Goal: Register for event/course

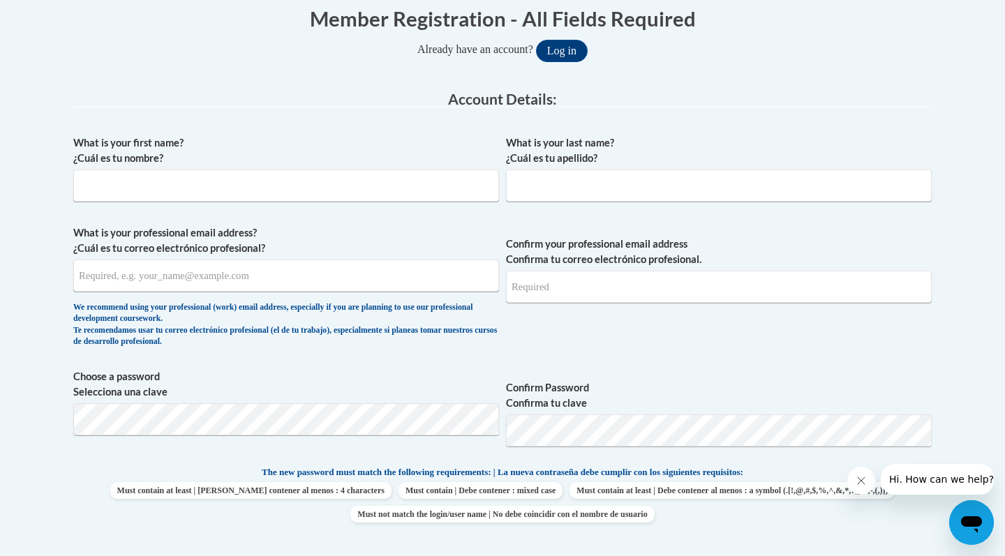
scroll to position [303, 0]
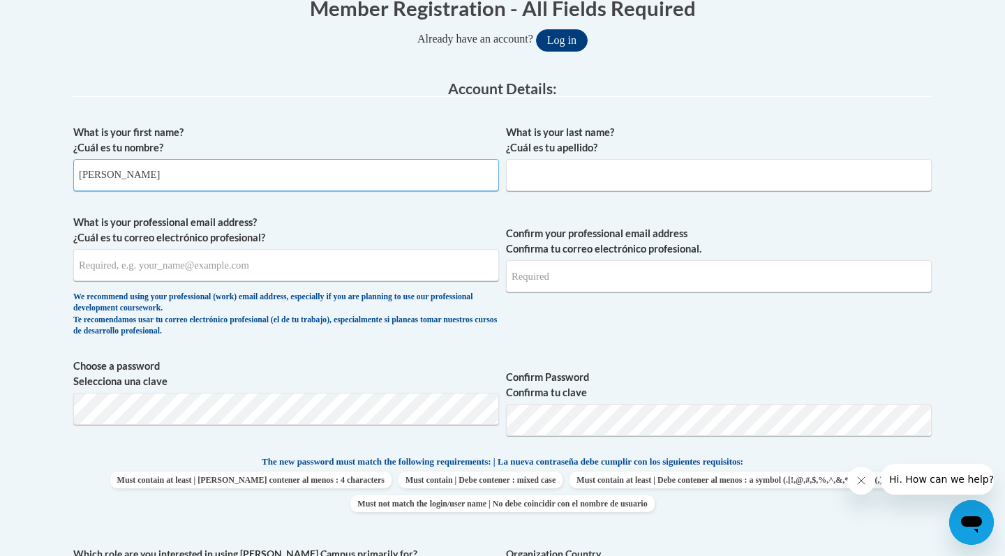
type input "Shelby"
type input "Blake"
type input "smblak4882@ung.edu"
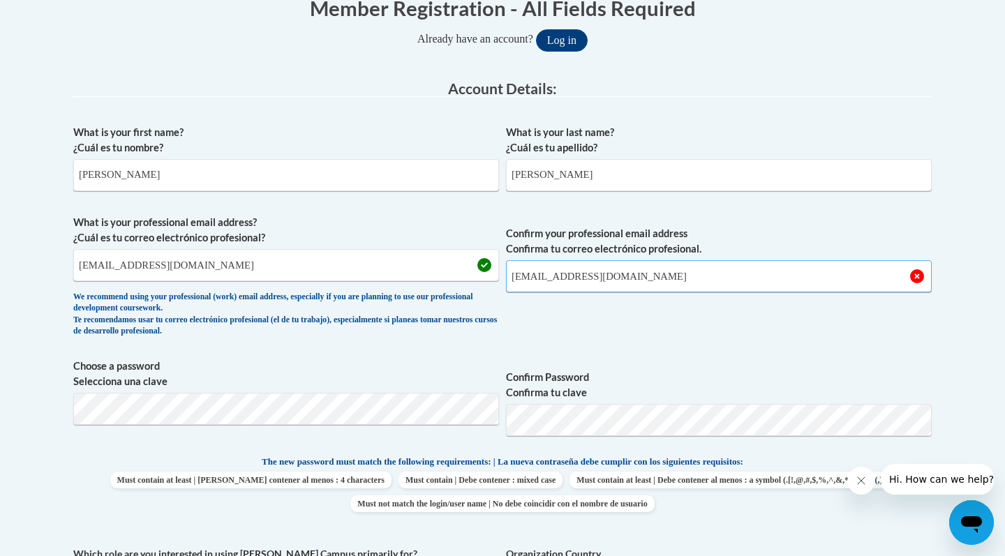
type input "smblak4882@ung.edu"
click at [758, 343] on div "What is your first name? ¿Cuál es tu nombre? Shelby What is your last name? ¿Cu…" at bounding box center [502, 436] width 858 height 636
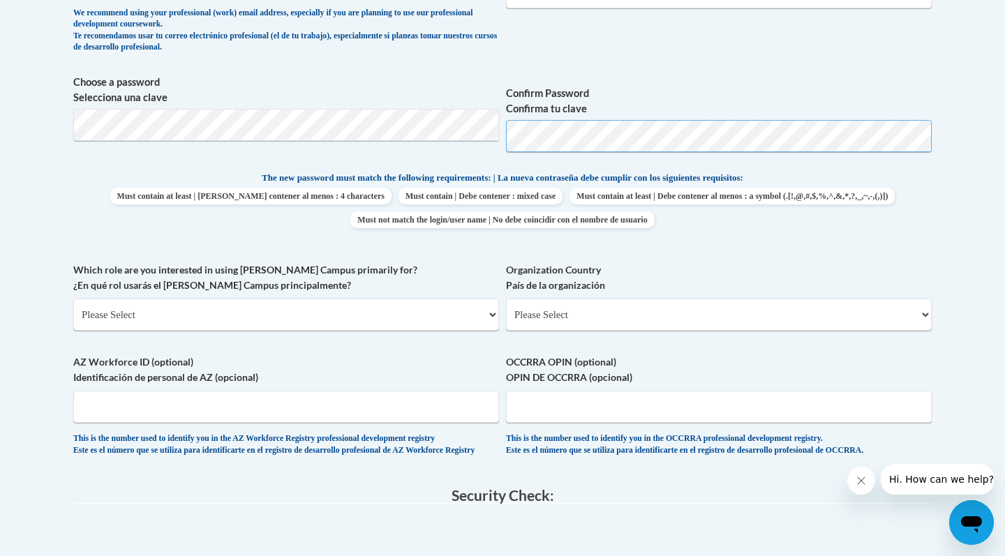
scroll to position [565, 0]
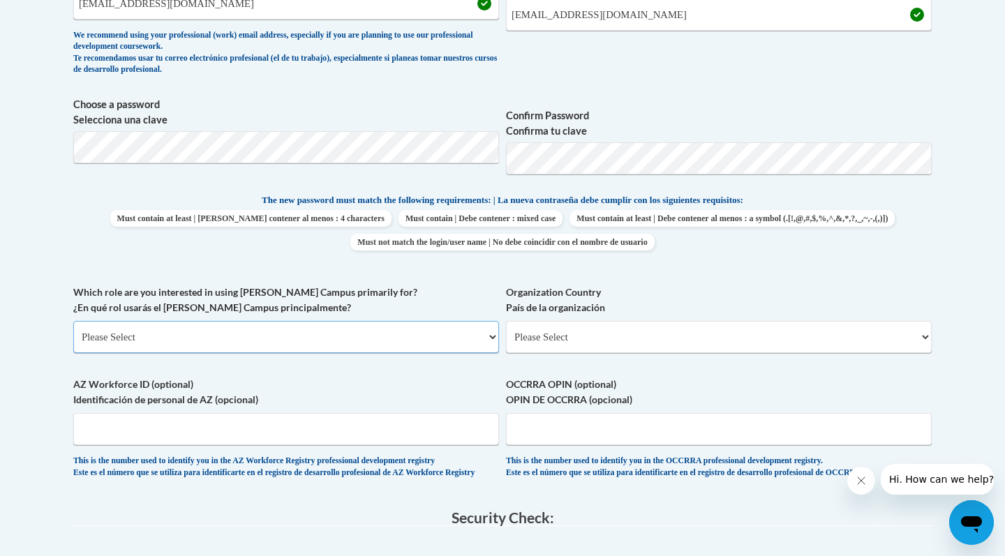
select select "5a18ea06-2b54-4451-96f2-d152daf9eac5"
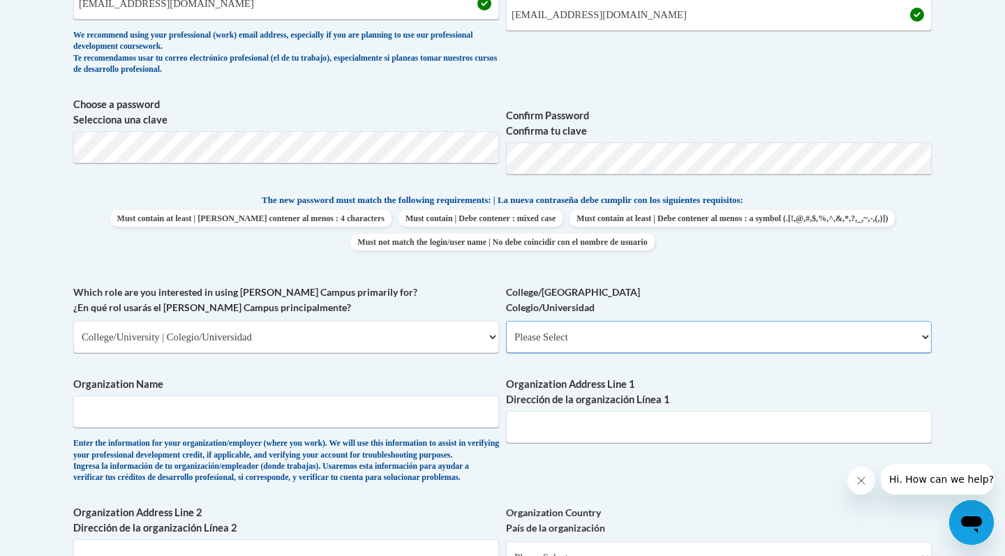
select select "99b32b07-cffc-426c-8bf6-0cd77760d84b"
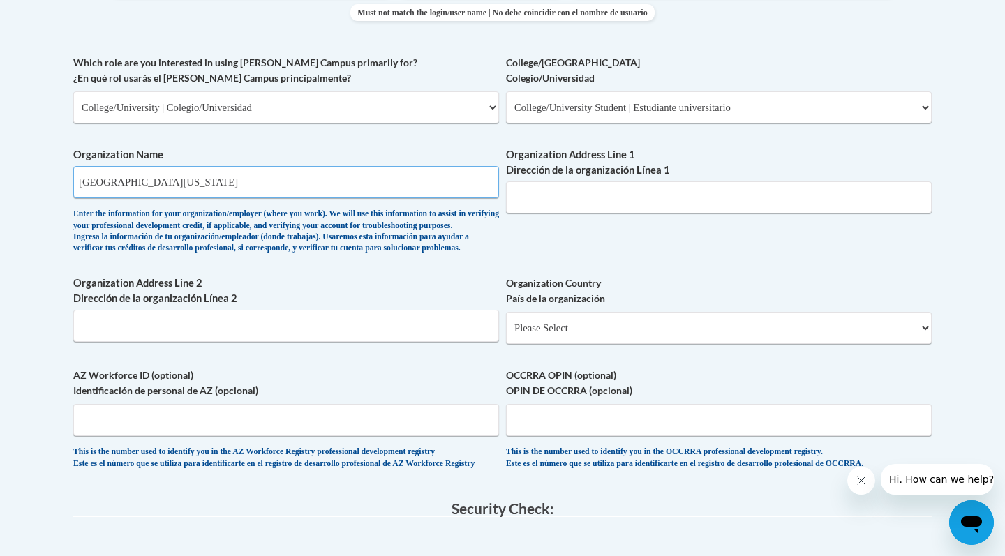
scroll to position [797, 0]
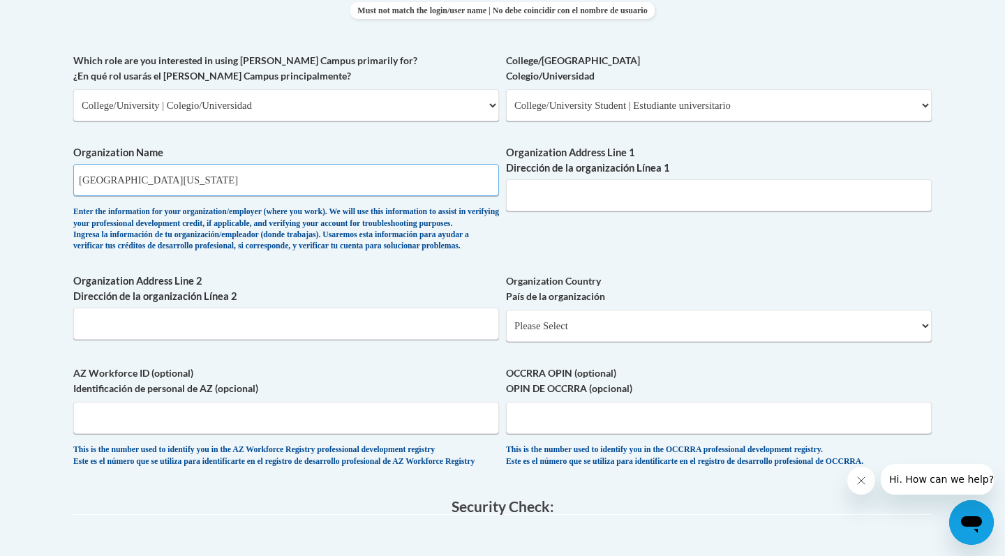
type input "University of North Georgia"
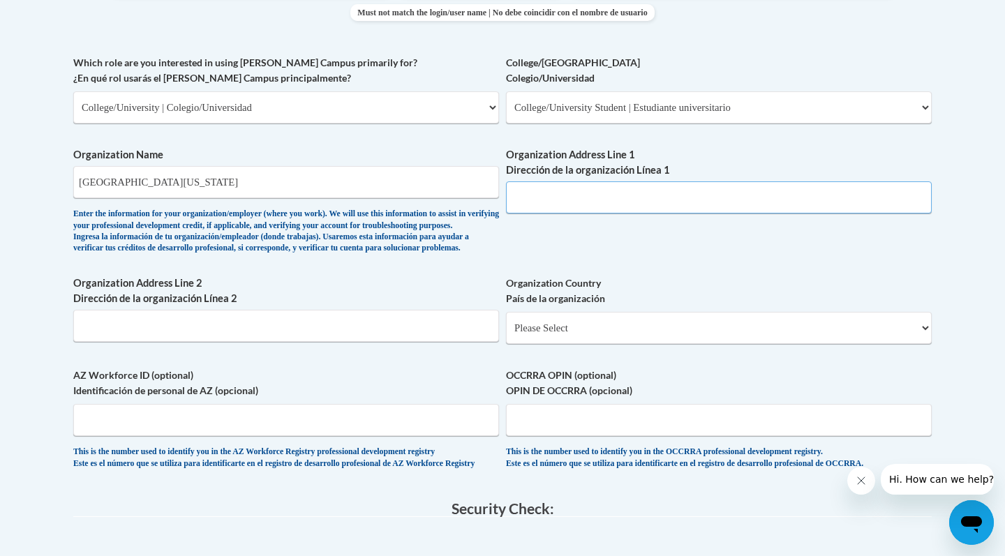
scroll to position [800, 0]
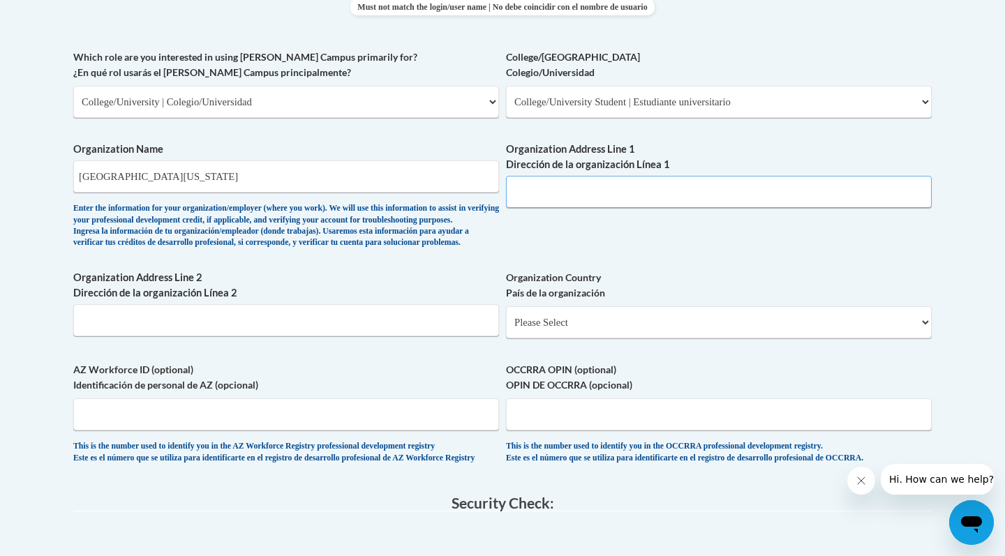
paste input "82 College Cir, Dahlonega, GA 30597"
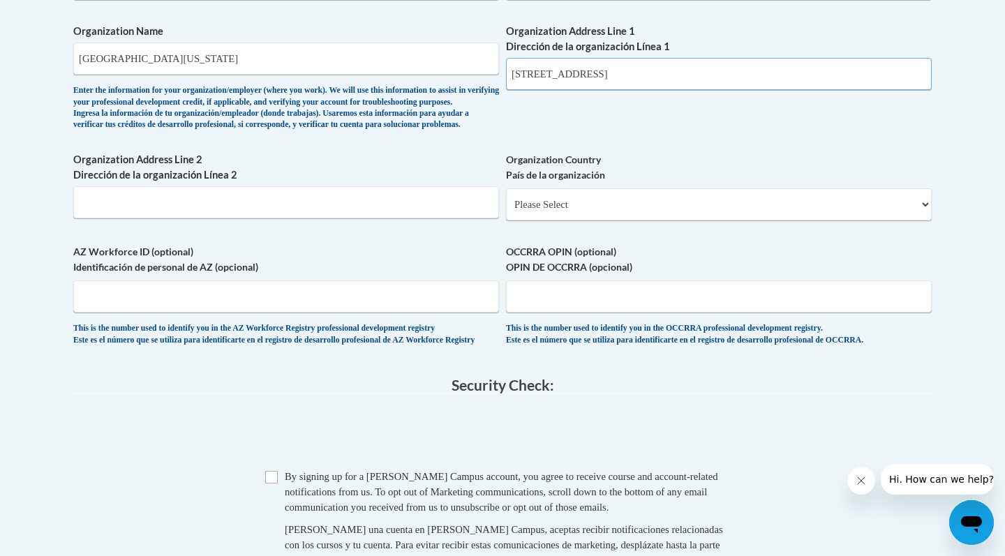
scroll to position [917, 0]
type input "82 College Cir, Dahlonega, GA 30597"
select select "ad49bcad-a171-4b2e-b99c-48b446064914"
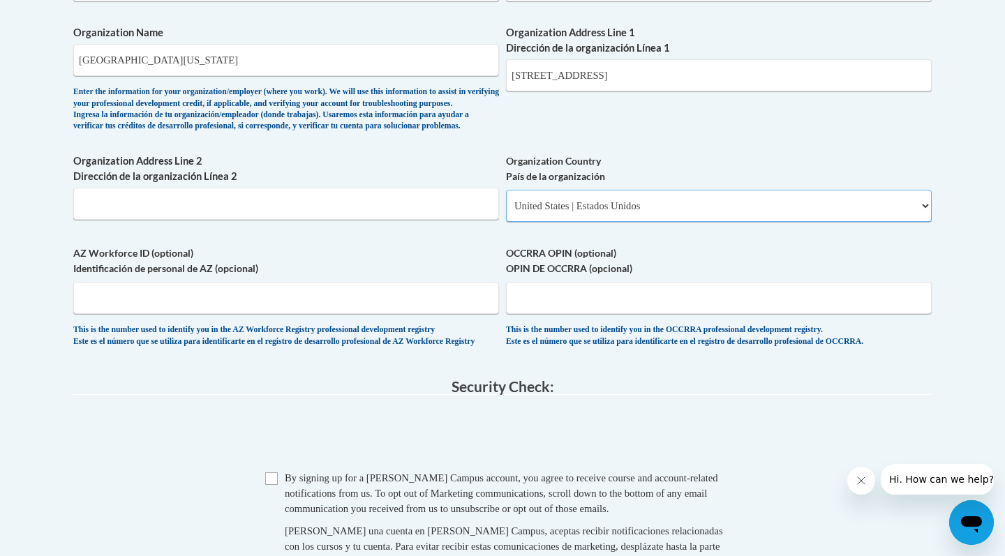
select select
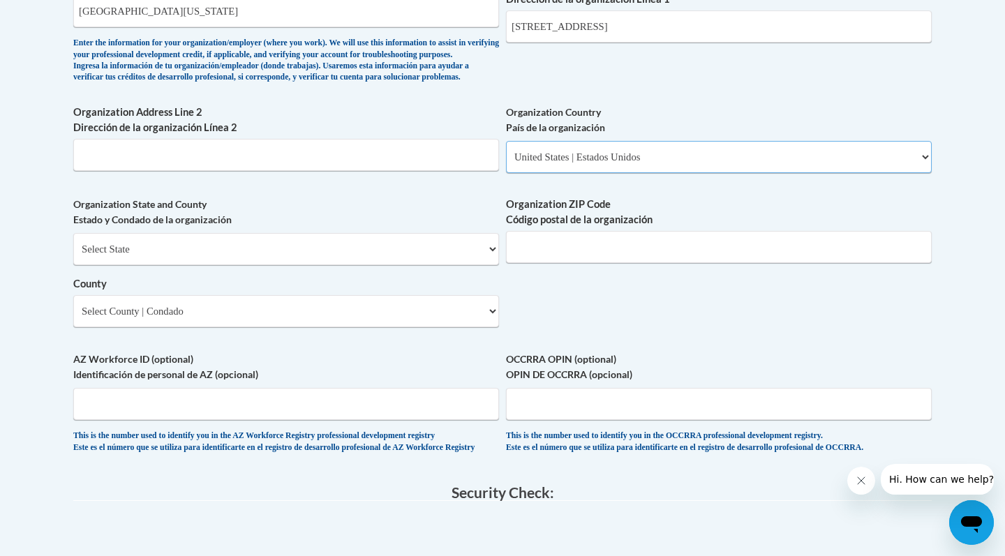
scroll to position [974, 0]
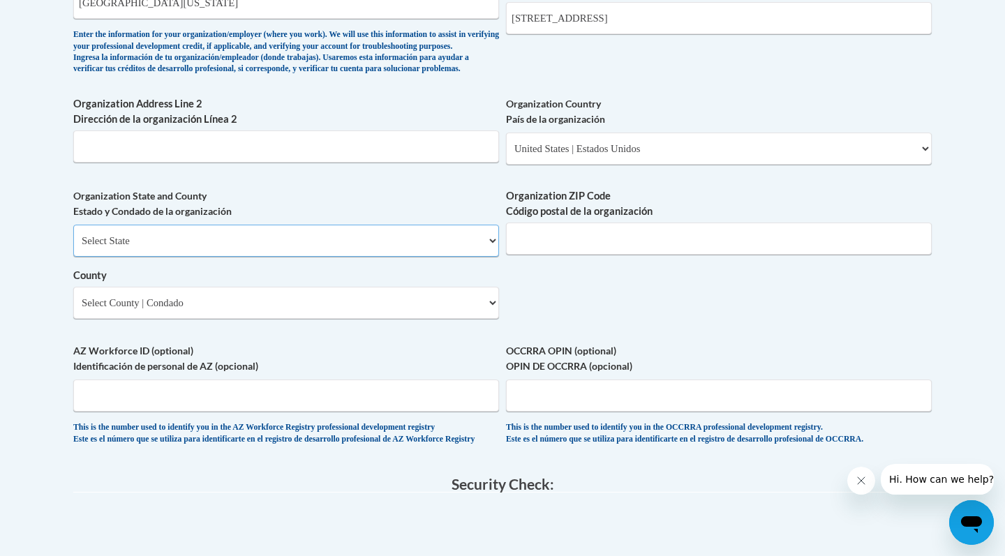
select select "Georgia"
click at [190, 297] on select "County" at bounding box center [286, 303] width 426 height 32
select select "Lumpkin"
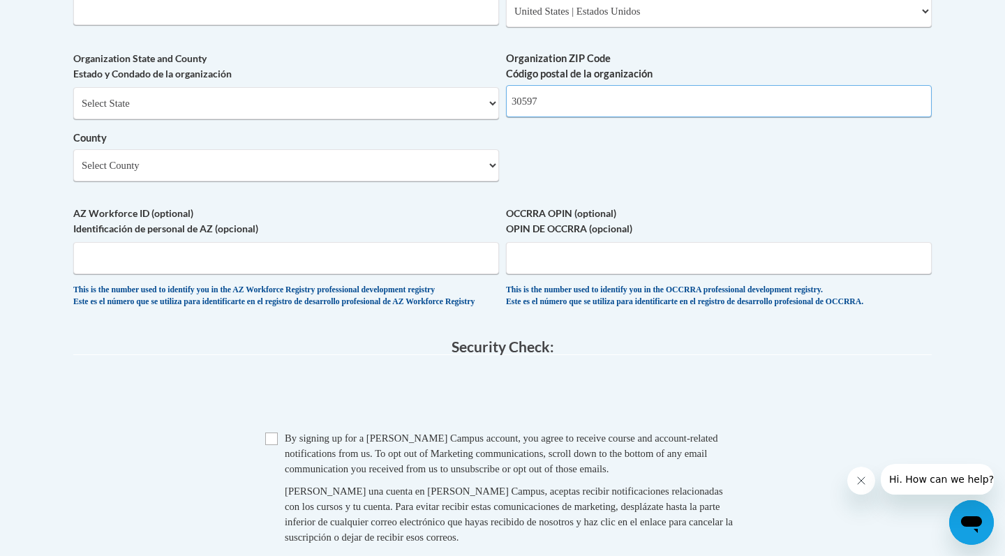
scroll to position [1119, 0]
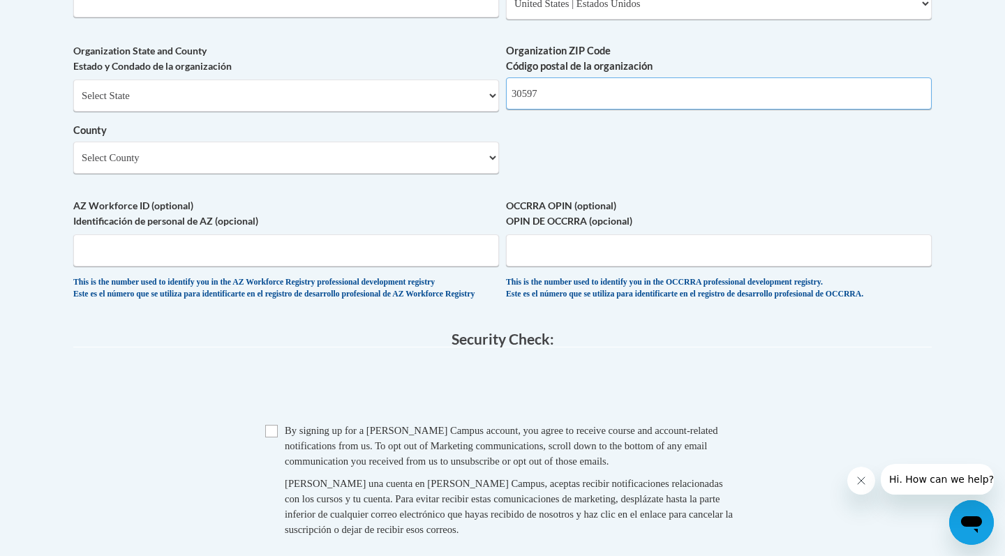
type input "30597"
click at [276, 435] on input "Checkbox" at bounding box center [271, 431] width 13 height 13
checkbox input "true"
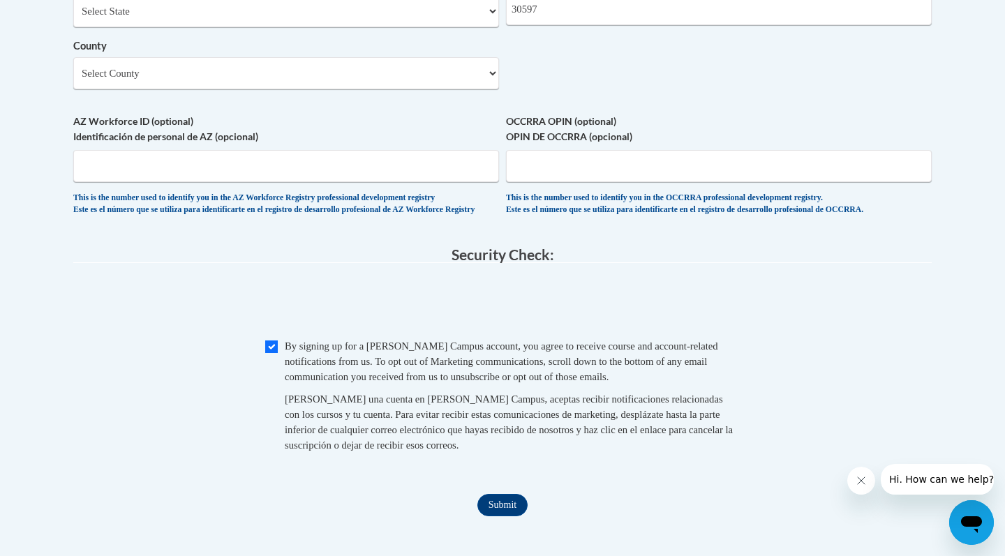
scroll to position [1210, 0]
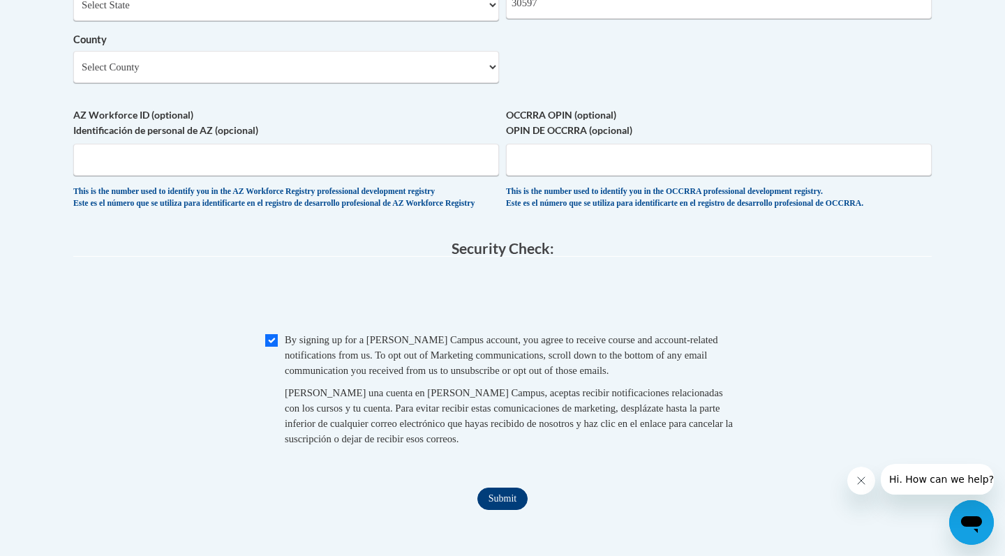
click at [493, 496] on input "Submit" at bounding box center [502, 499] width 50 height 22
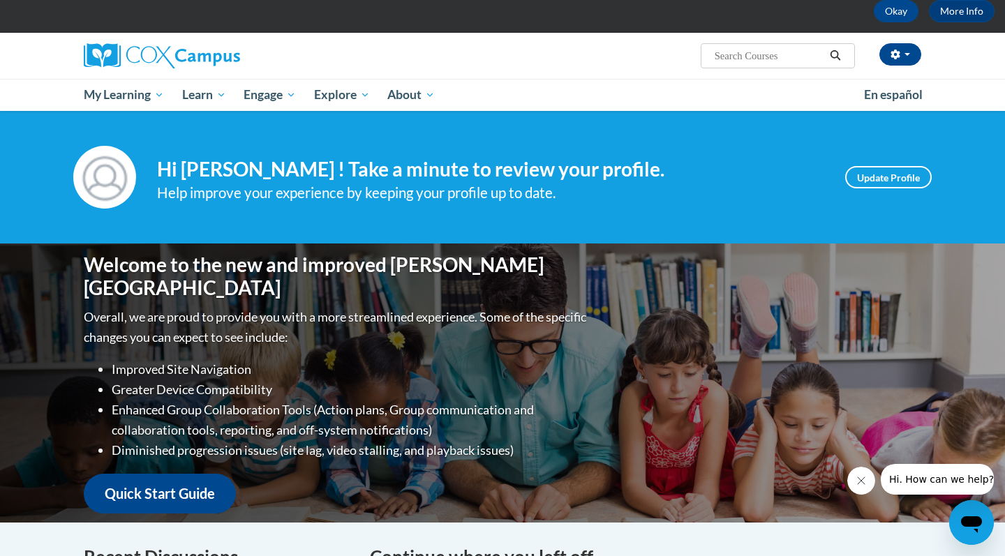
scroll to position [66, 0]
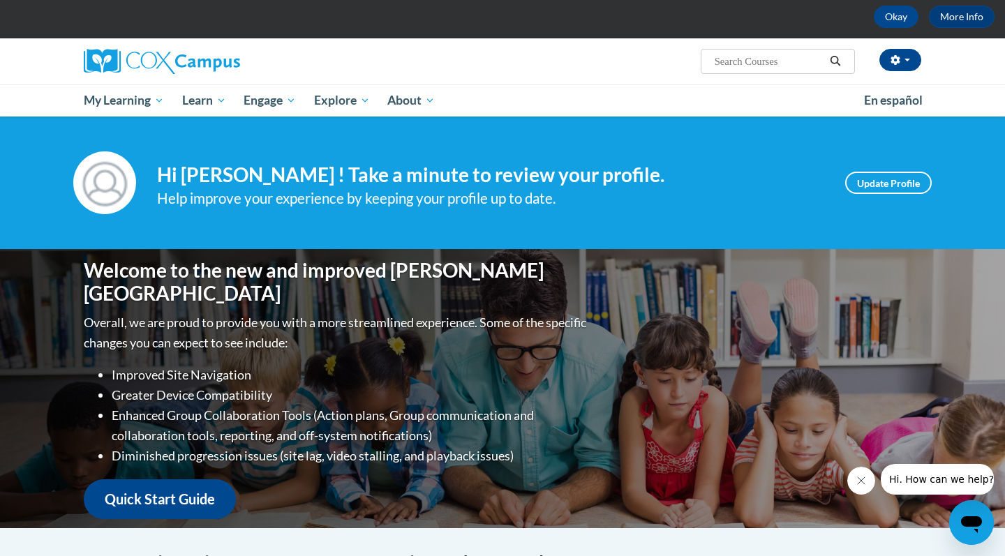
click at [751, 67] on input "Search..." at bounding box center [769, 61] width 112 height 17
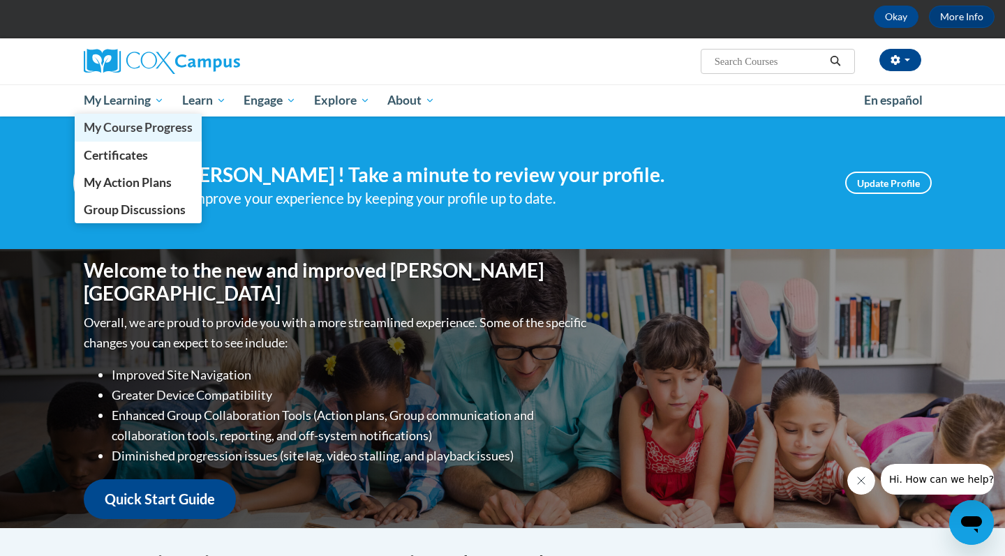
click at [138, 125] on span "My Course Progress" at bounding box center [138, 127] width 109 height 15
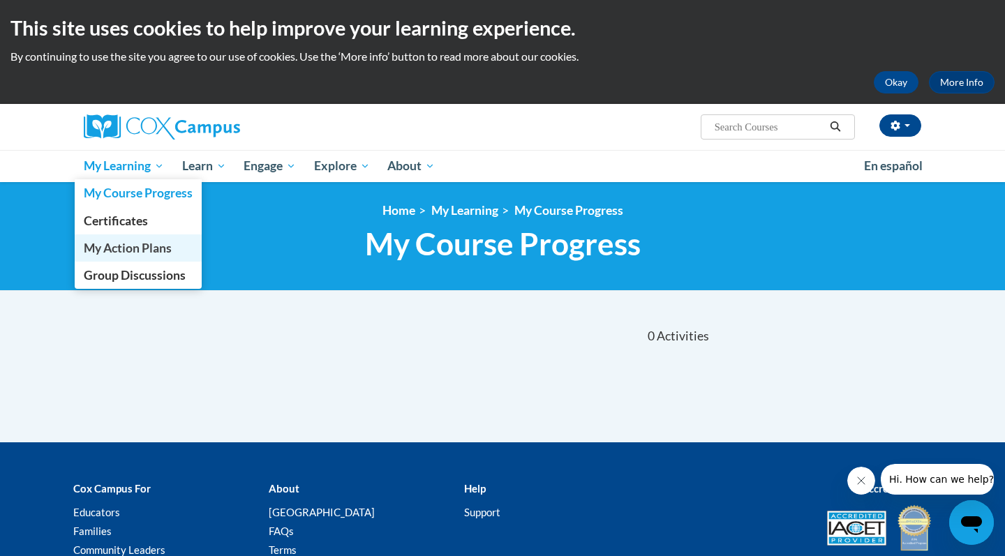
click at [139, 246] on span "My Action Plans" at bounding box center [128, 248] width 88 height 15
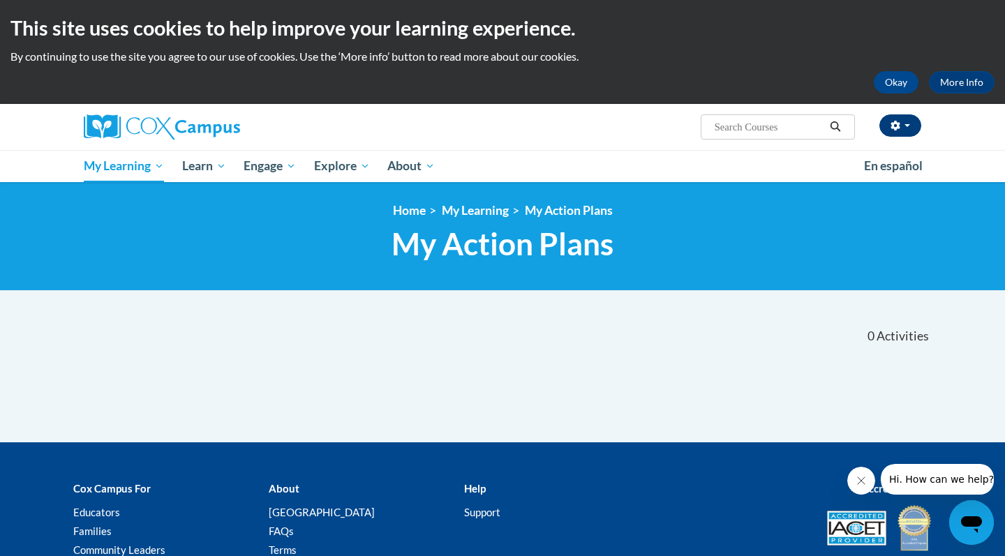
click at [903, 128] on button "button" at bounding box center [900, 125] width 42 height 22
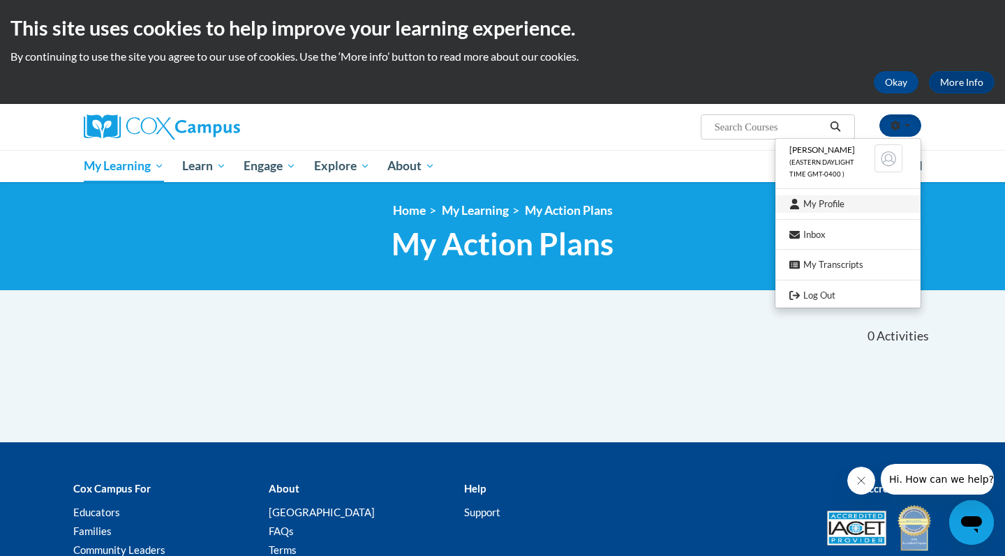
click at [848, 208] on link "My Profile" at bounding box center [847, 203] width 145 height 17
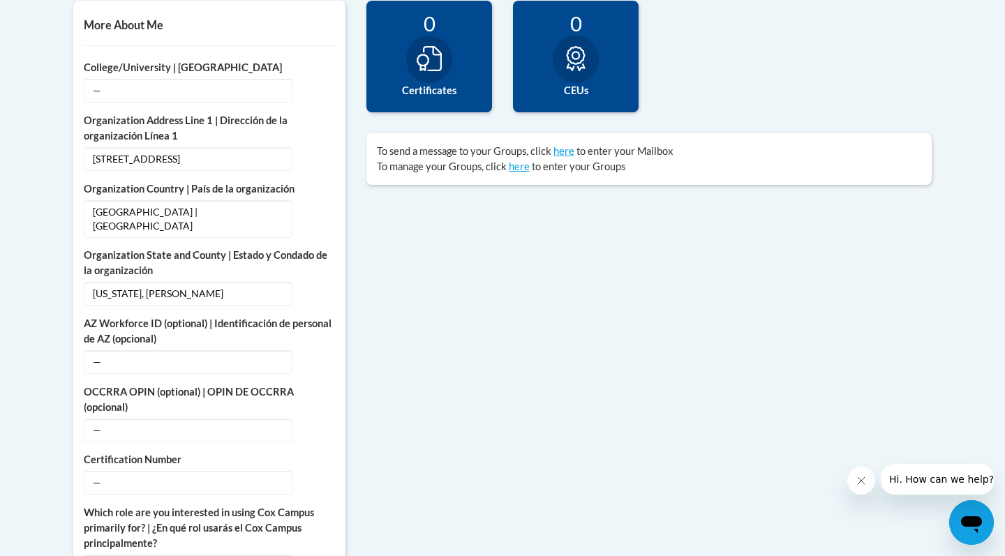
scroll to position [506, 0]
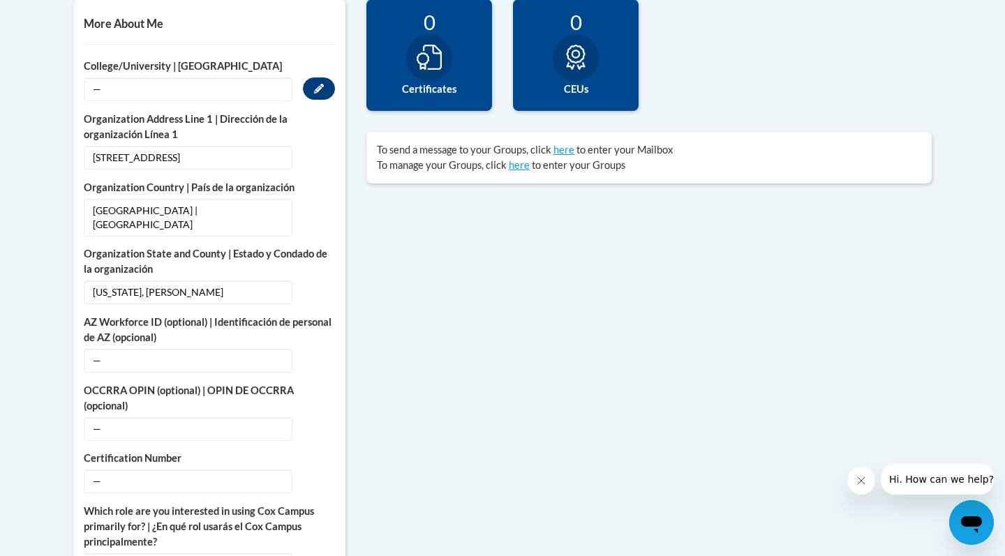
click at [167, 89] on span "—" at bounding box center [188, 89] width 209 height 24
click at [329, 82] on button "Edit" at bounding box center [319, 88] width 32 height 22
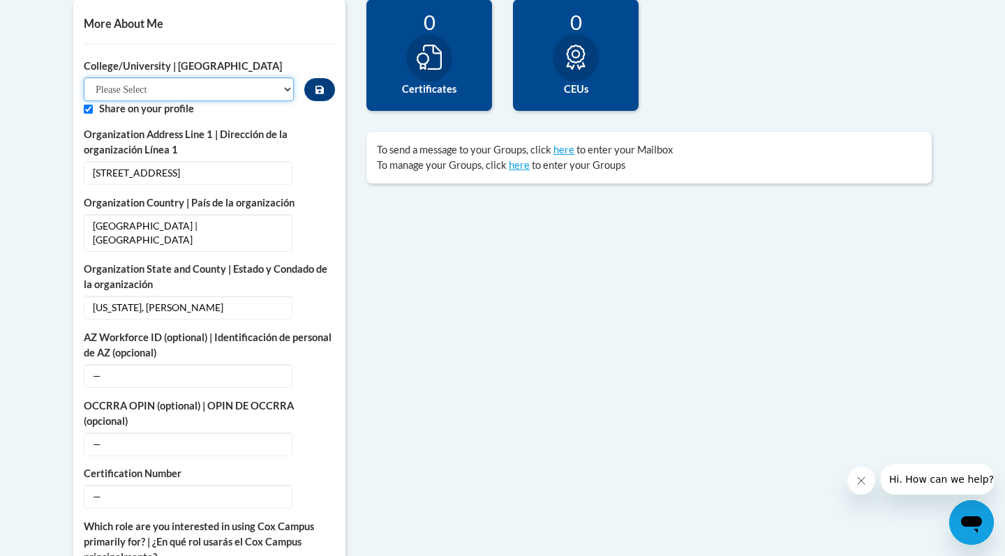
select select "99b32b07-cffc-426c-8bf6-0cd77760d84b"
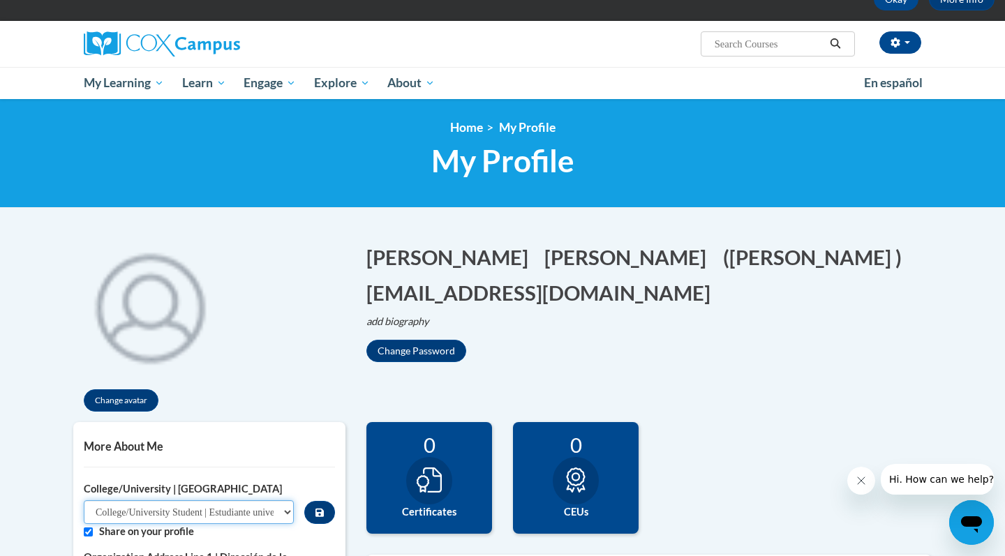
scroll to position [93, 0]
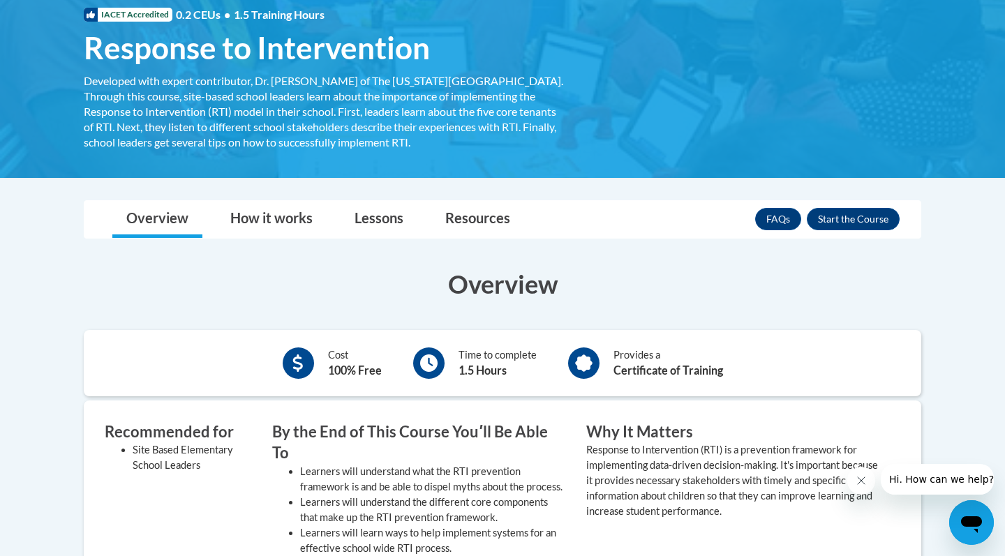
scroll to position [220, 0]
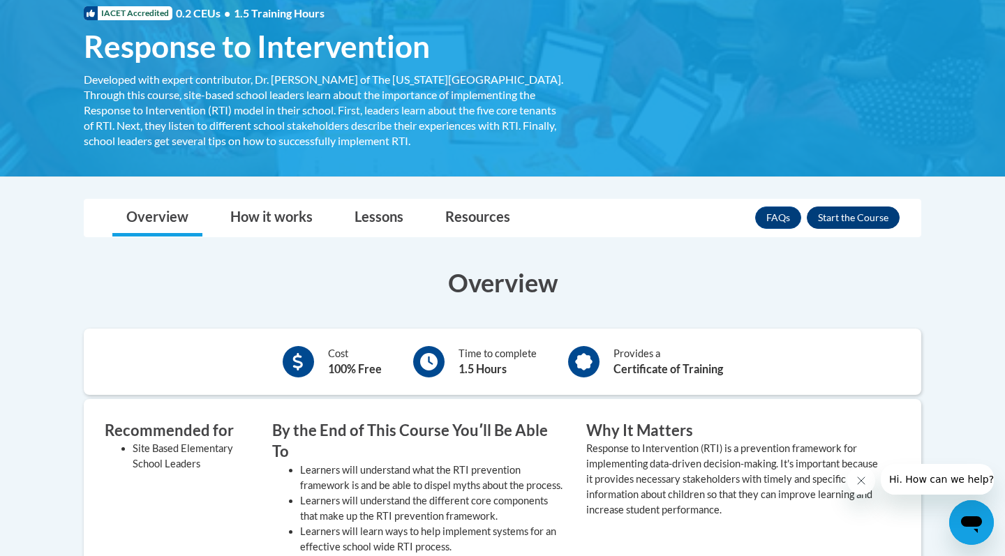
click at [864, 213] on button "Enroll" at bounding box center [852, 217] width 93 height 22
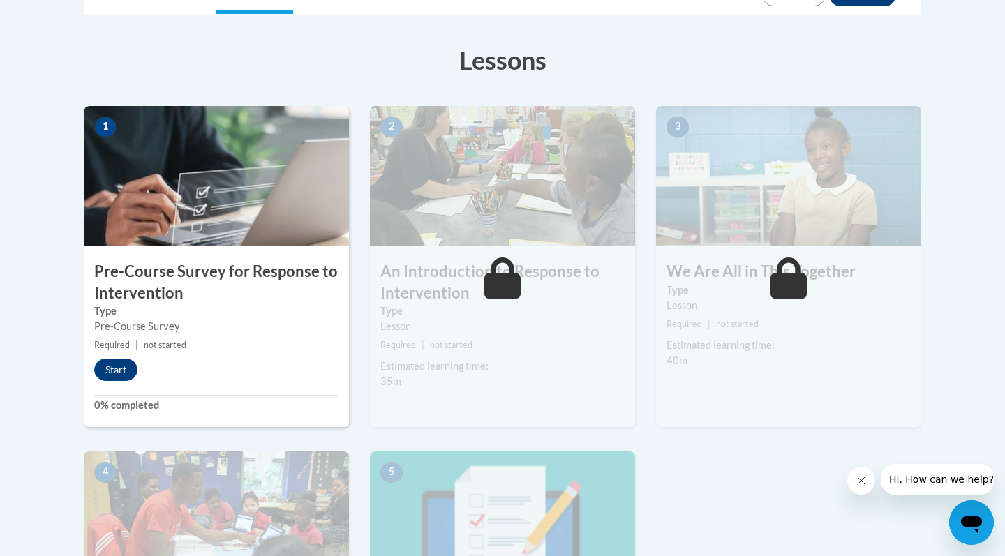
scroll to position [368, 0]
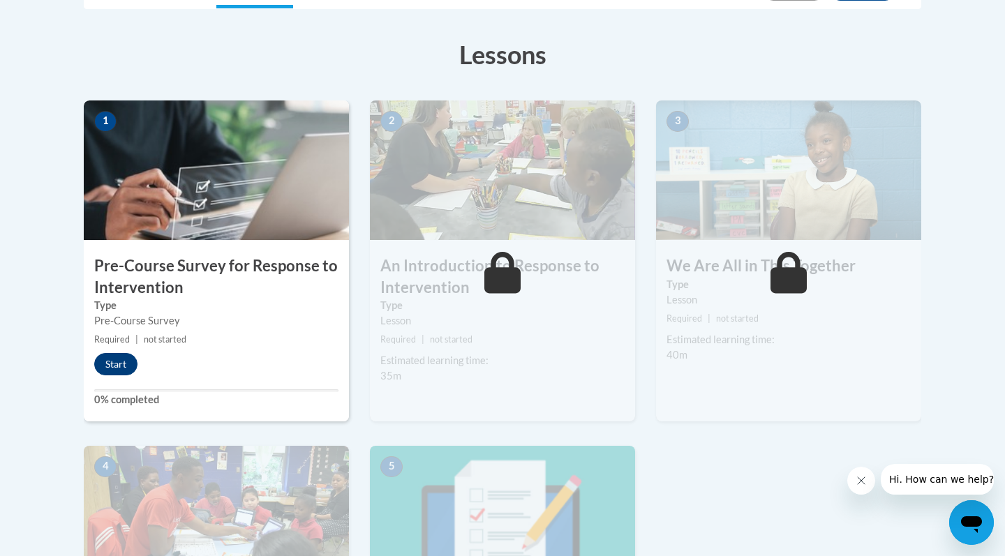
click at [126, 361] on button "Start" at bounding box center [115, 364] width 43 height 22
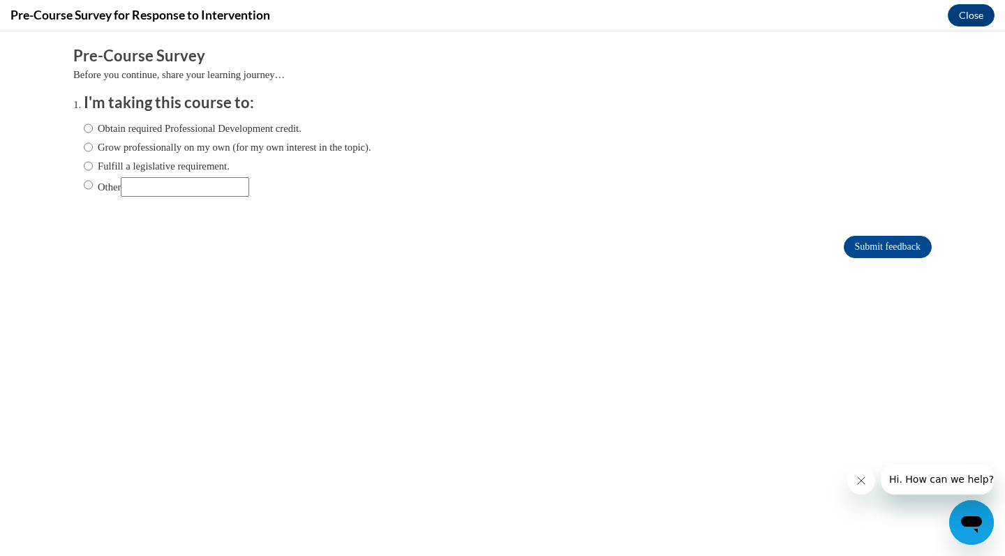
scroll to position [0, 0]
click at [285, 126] on label "Obtain required Professional Development credit." at bounding box center [193, 128] width 218 height 15
click at [93, 126] on input "Obtain required Professional Development credit." at bounding box center [88, 128] width 9 height 15
radio input "true"
click at [869, 247] on input "Submit feedback" at bounding box center [887, 247] width 88 height 22
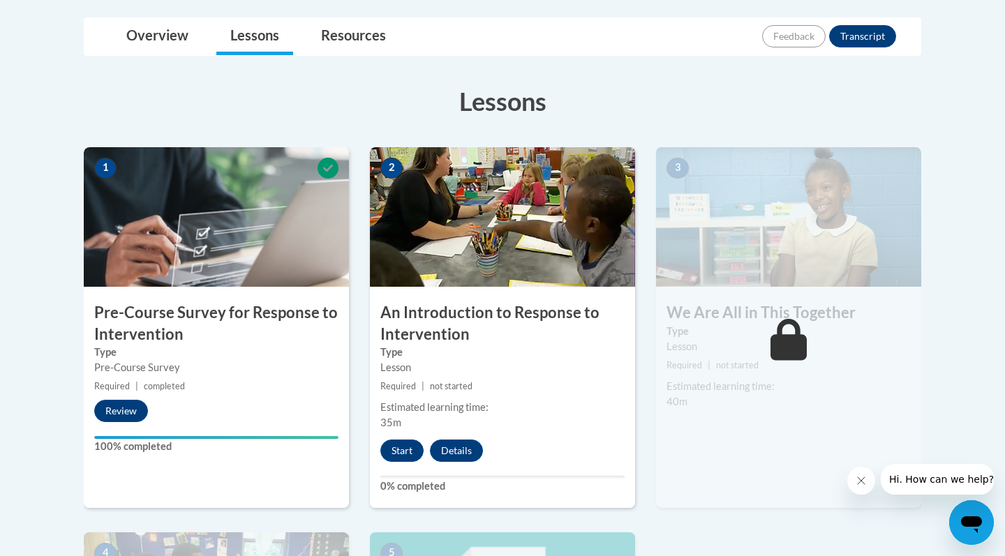
scroll to position [324, 0]
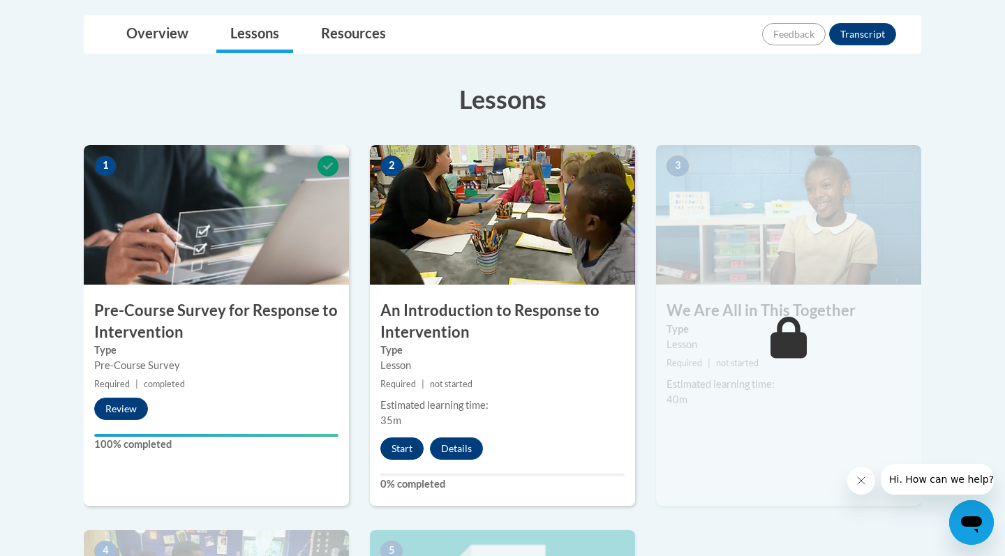
click at [398, 449] on button "Start" at bounding box center [401, 448] width 43 height 22
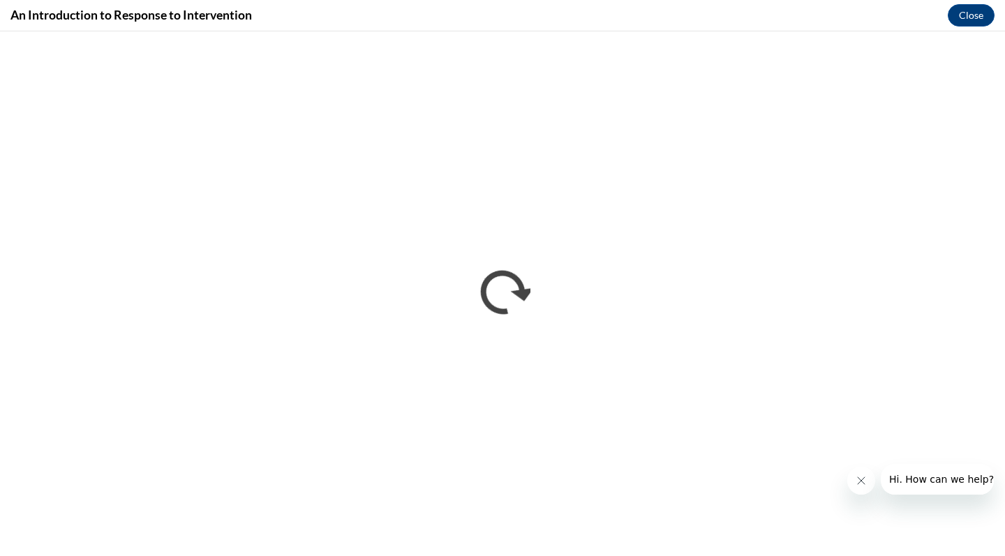
scroll to position [0, 0]
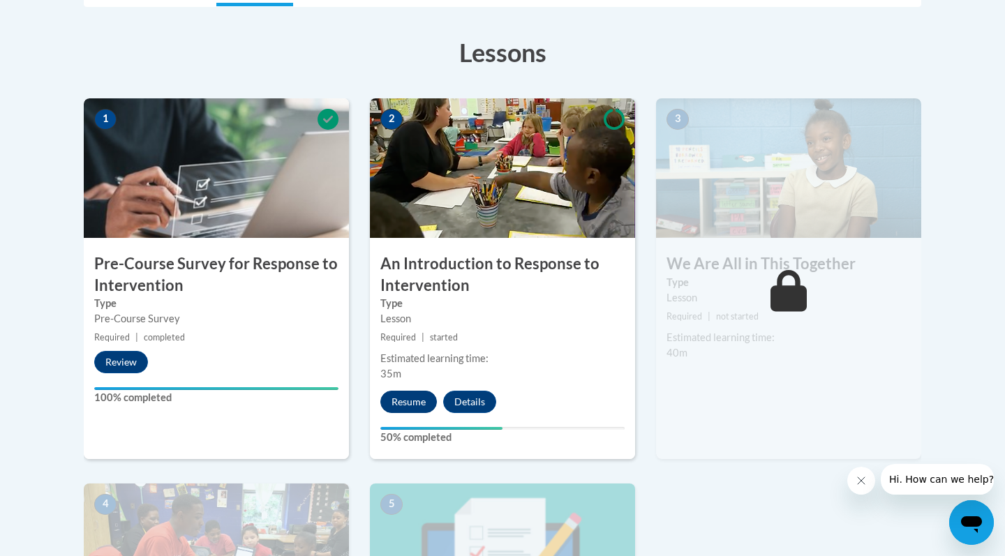
click at [411, 403] on button "Resume" at bounding box center [408, 402] width 57 height 22
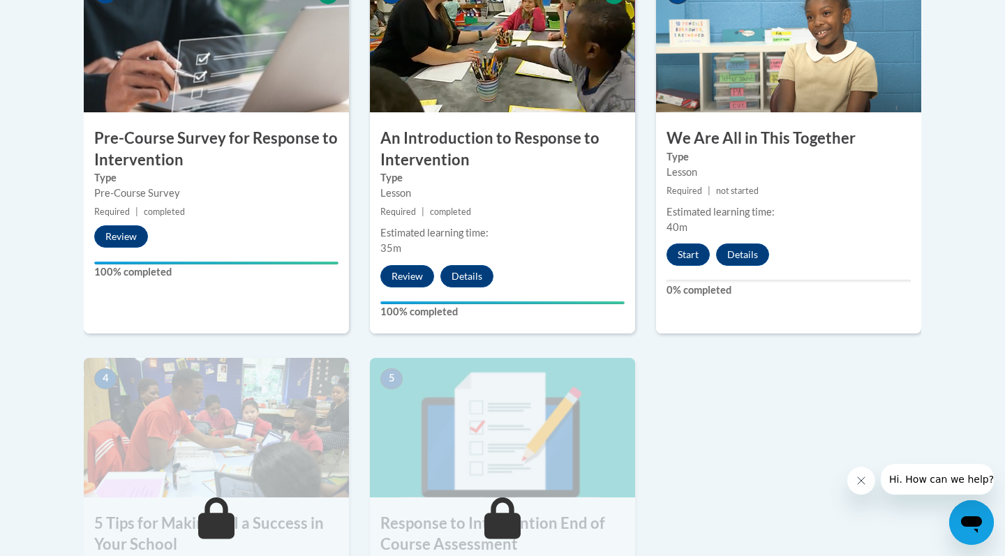
scroll to position [481, 0]
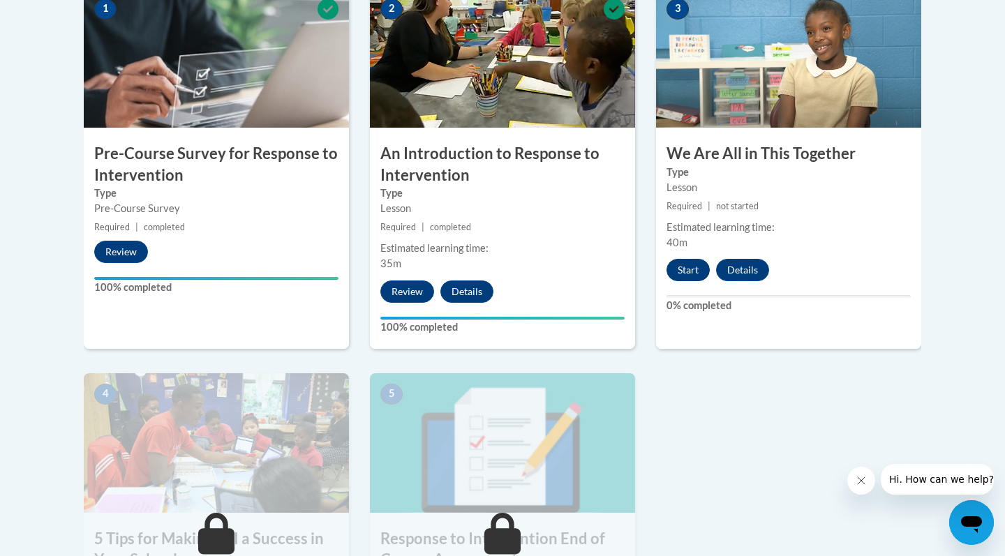
click at [693, 271] on button "Start" at bounding box center [687, 270] width 43 height 22
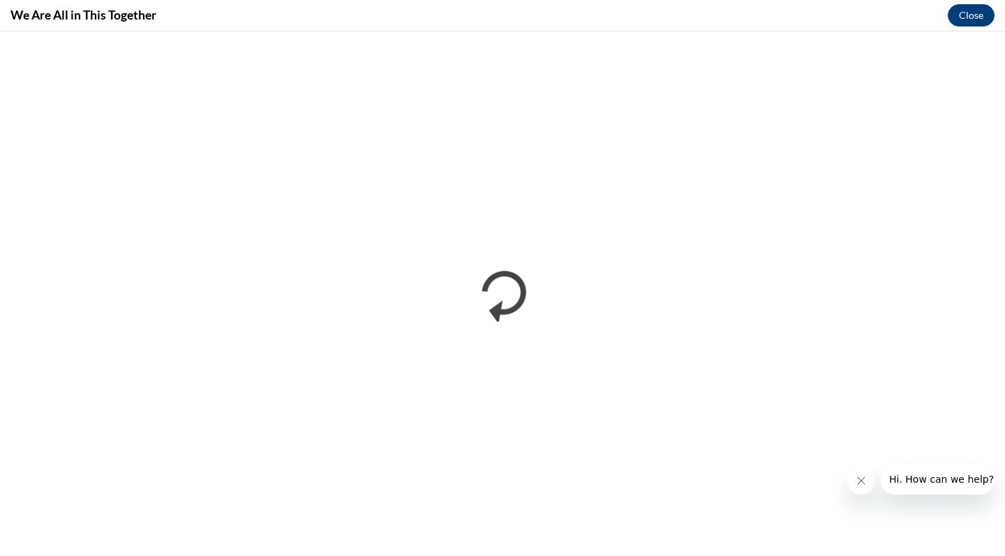
scroll to position [0, 0]
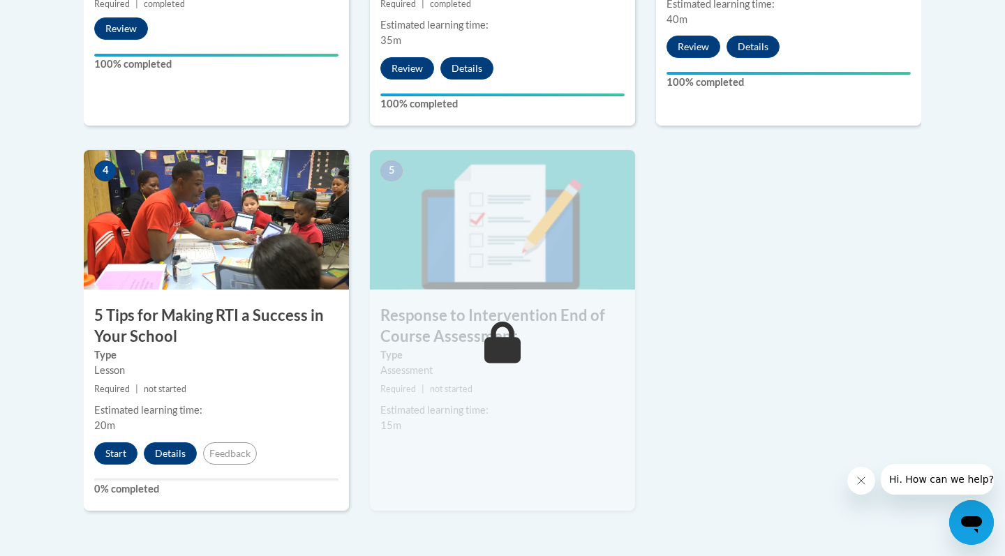
scroll to position [705, 0]
click at [120, 448] on button "Start" at bounding box center [115, 453] width 43 height 22
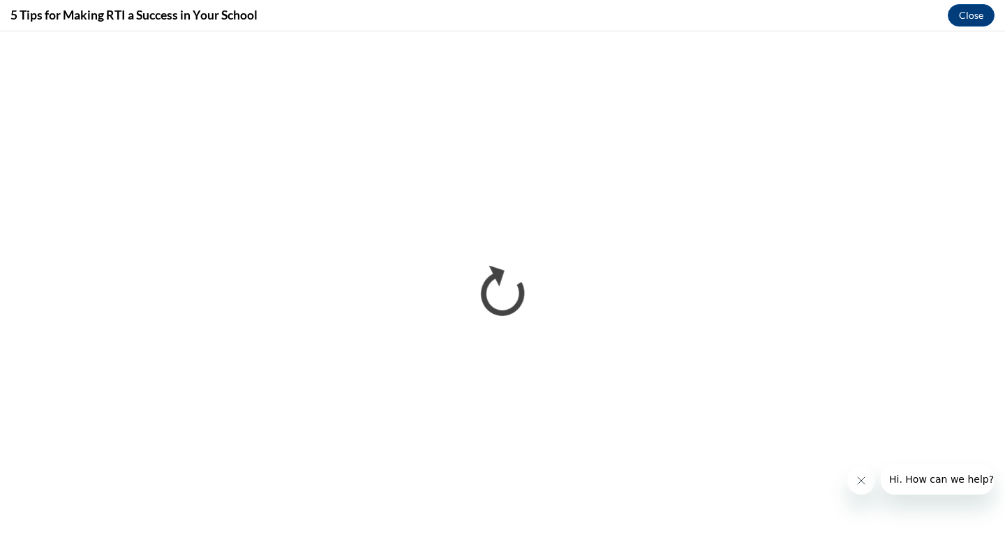
scroll to position [0, 0]
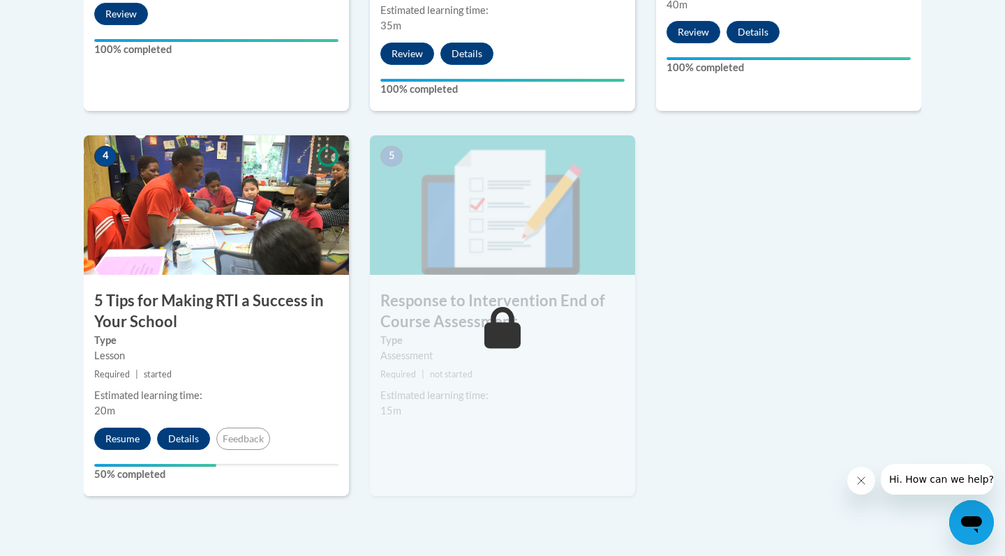
scroll to position [720, 0]
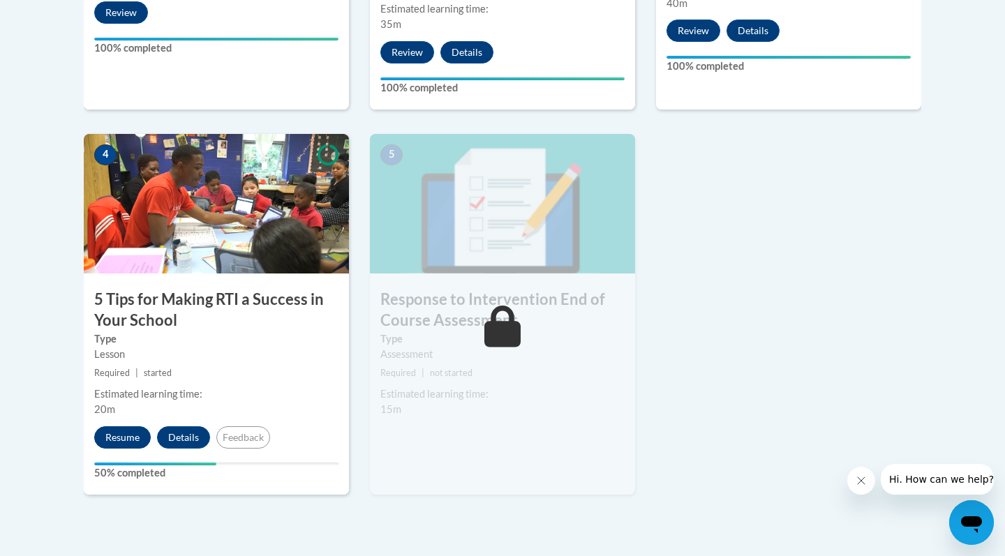
click at [133, 428] on button "Resume" at bounding box center [122, 437] width 57 height 22
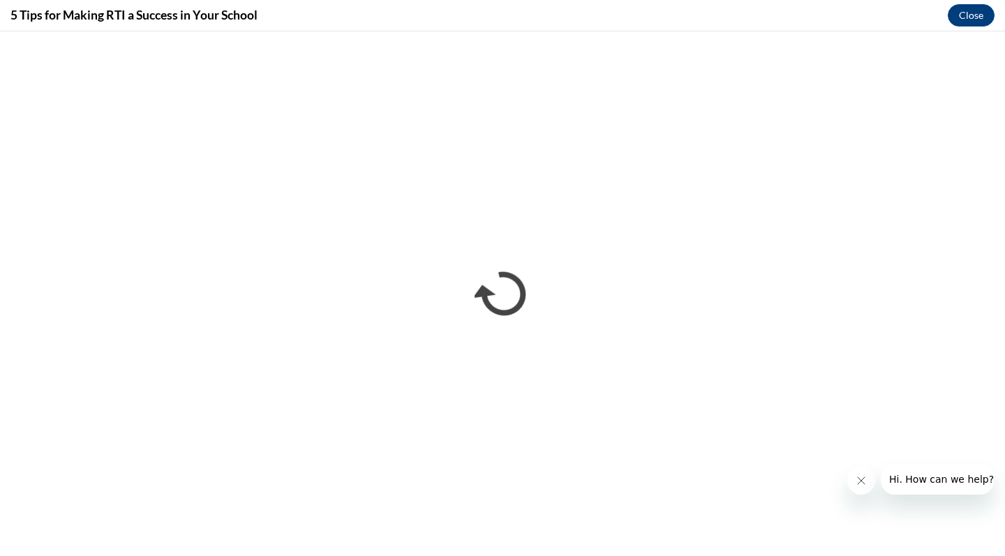
scroll to position [0, 0]
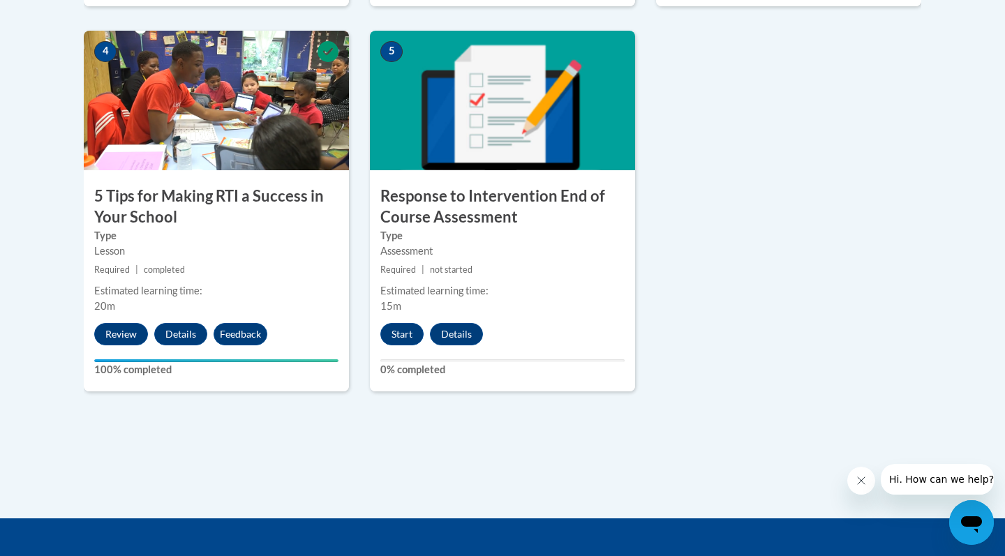
scroll to position [829, 0]
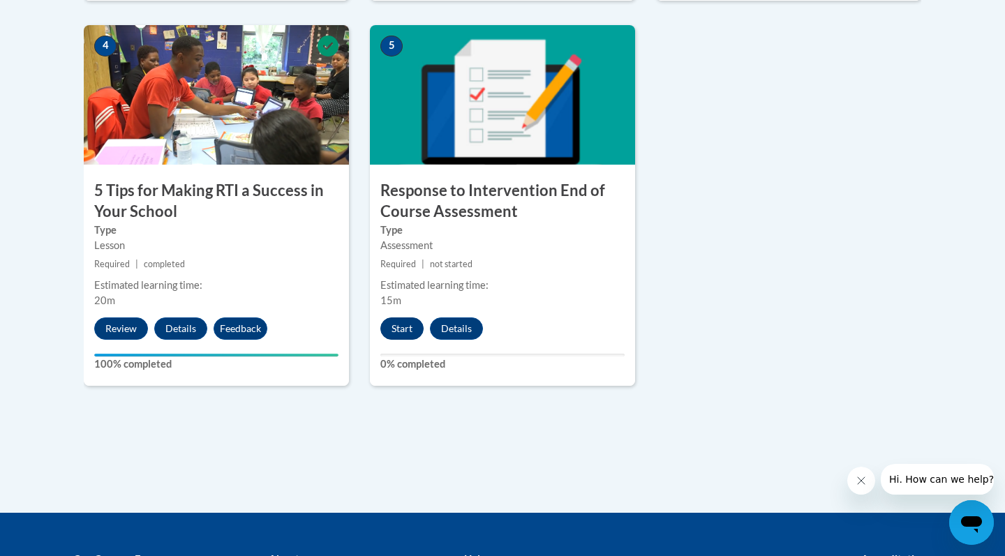
click at [401, 322] on button "Start" at bounding box center [401, 328] width 43 height 22
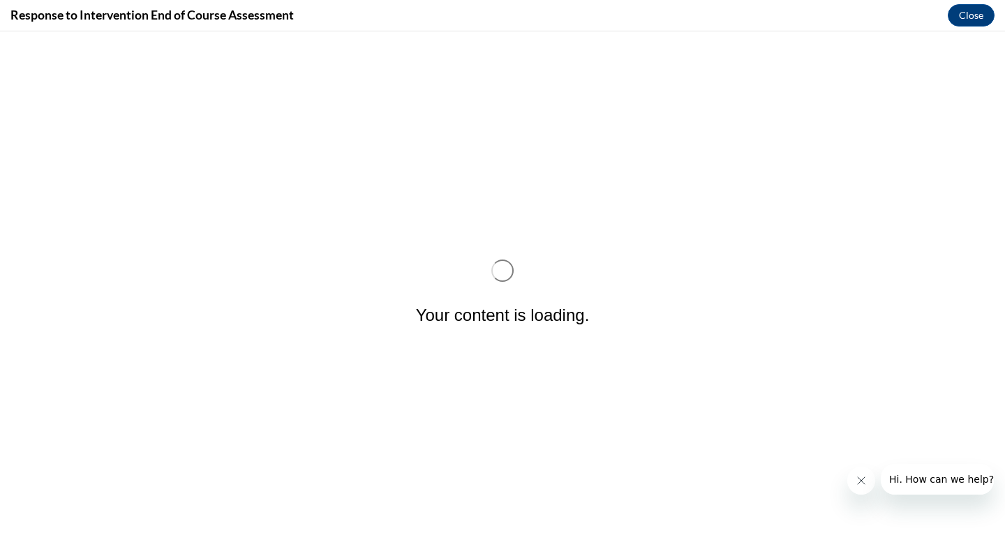
scroll to position [0, 0]
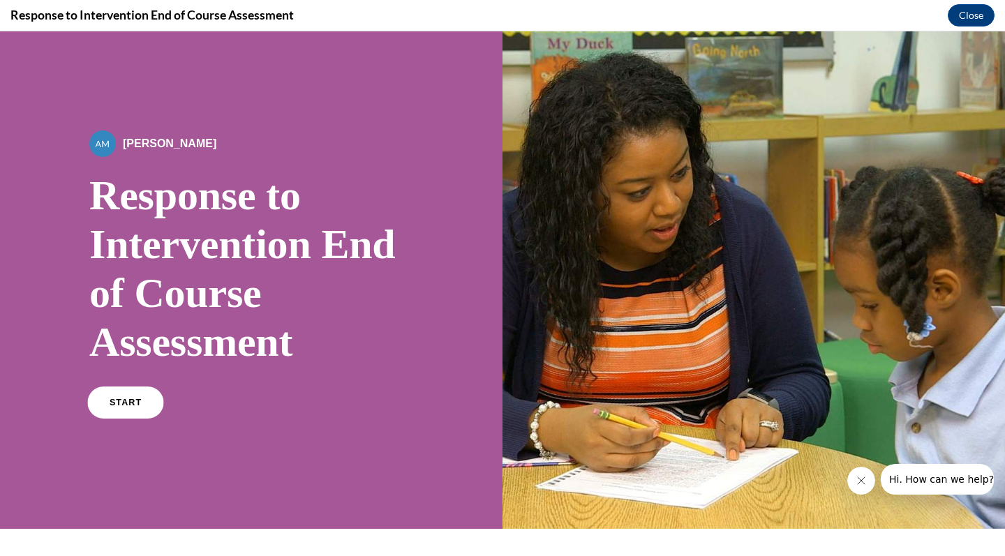
click at [140, 406] on link "START" at bounding box center [125, 402] width 76 height 32
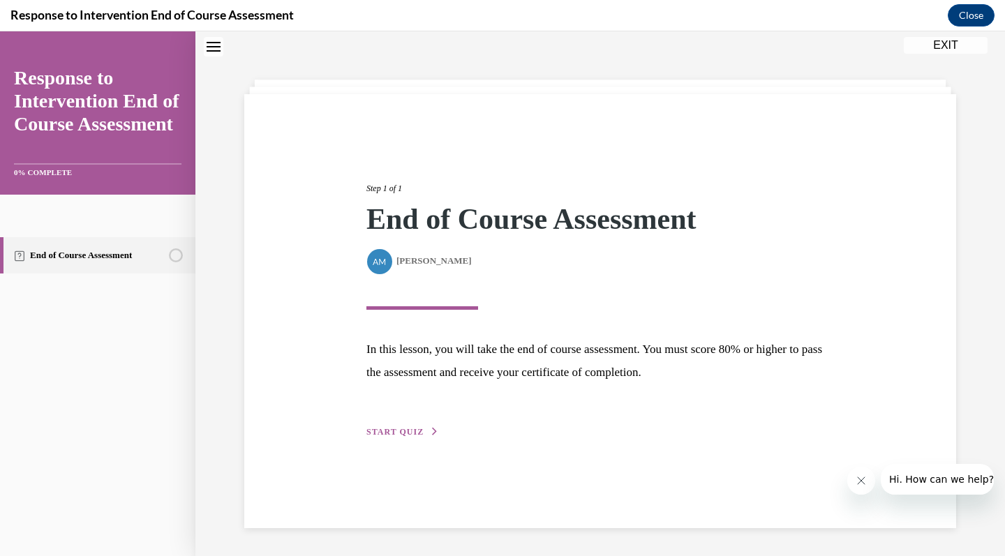
scroll to position [44, 0]
click at [414, 430] on span "START QUIZ" at bounding box center [394, 432] width 57 height 10
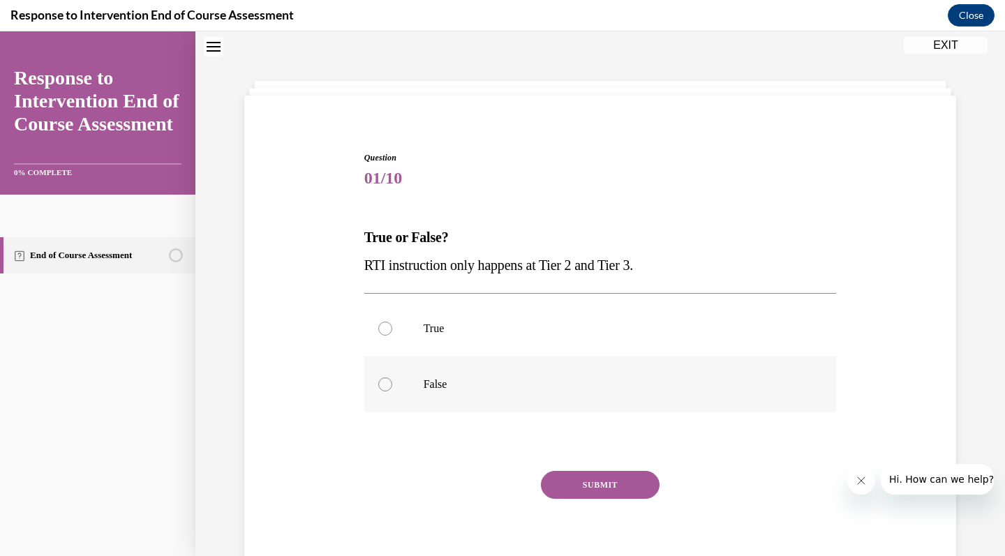
click at [520, 386] on p "False" at bounding box center [612, 384] width 378 height 14
click at [392, 386] on input "False" at bounding box center [385, 384] width 14 height 14
radio input "true"
click at [596, 472] on button "SUBMIT" at bounding box center [600, 485] width 119 height 28
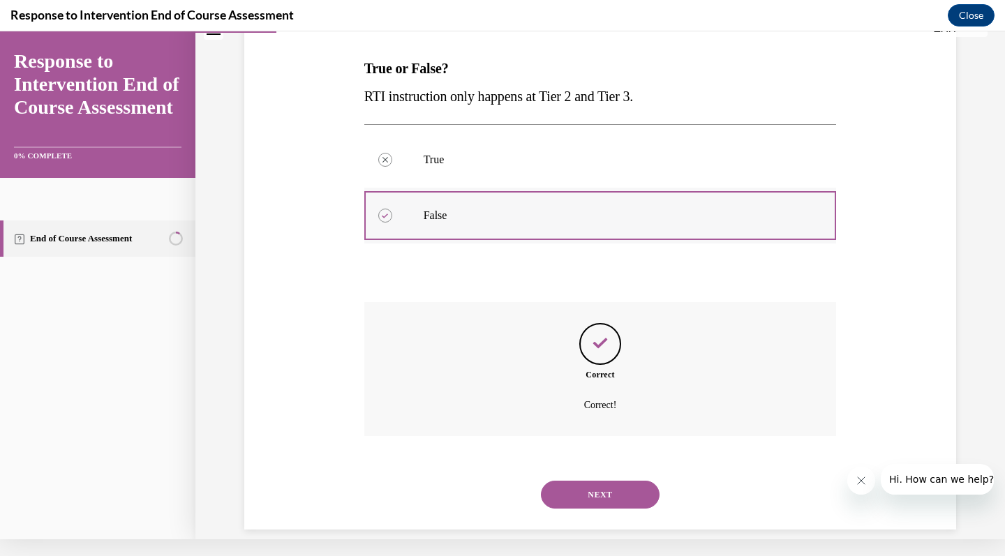
scroll to position [195, 0]
click at [585, 482] on button "NEXT" at bounding box center [600, 494] width 119 height 28
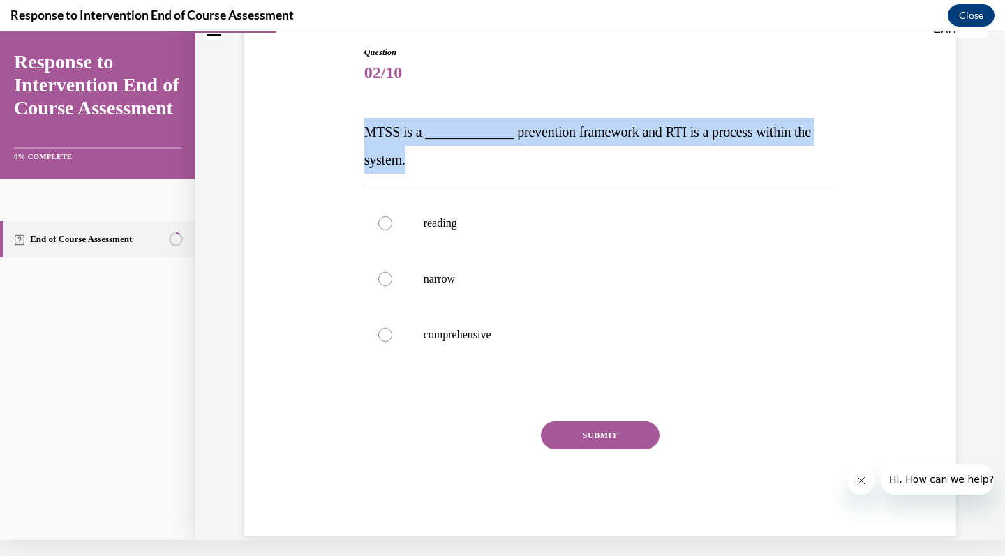
drag, startPoint x: 366, startPoint y: 130, endPoint x: 416, endPoint y: 153, distance: 55.3
click at [416, 153] on p "MTSS is a _____________ prevention framework and RTI is a process within the sy…" at bounding box center [600, 146] width 472 height 56
copy span "MTSS is a _____________ prevention framework and RTI is a process within the sy…"
click at [430, 146] on p "MTSS is a _____________ prevention framework and RTI is a process within the sy…" at bounding box center [600, 146] width 472 height 56
drag, startPoint x: 363, startPoint y: 131, endPoint x: 520, endPoint y: 336, distance: 258.7
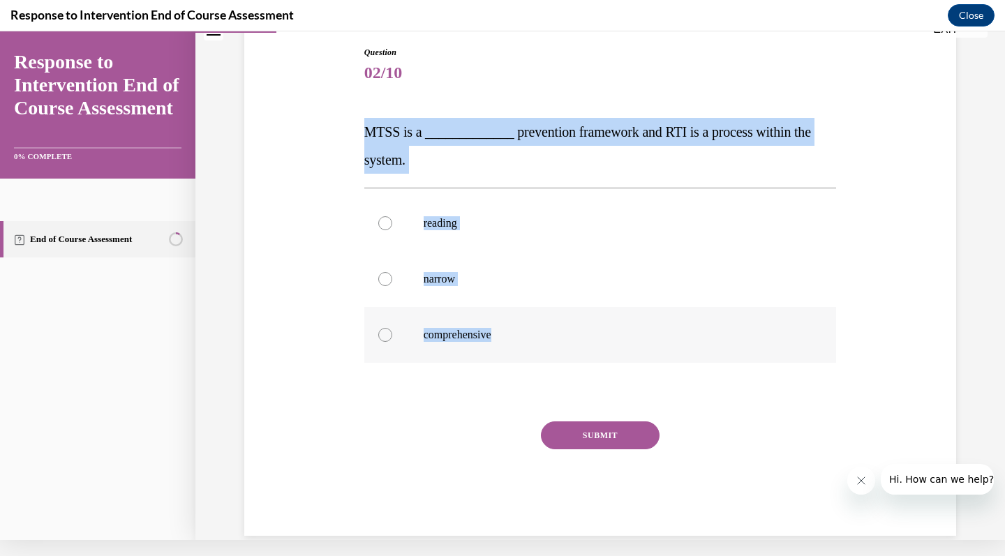
click at [520, 336] on div "Question 02/10 MTSS is a _____________ prevention framework and RTI is a proces…" at bounding box center [600, 280] width 479 height 511
copy div "MTSS is a _____________ prevention framework and RTI is a process within the sy…"
click at [449, 333] on p "comprehensive" at bounding box center [612, 335] width 378 height 14
click at [392, 333] on input "comprehensive" at bounding box center [385, 335] width 14 height 14
radio input "true"
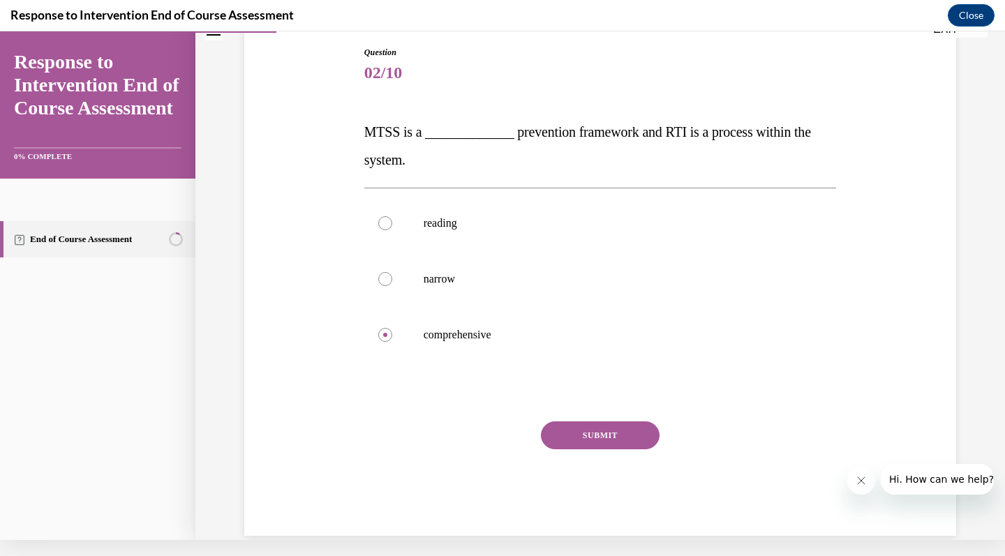
click at [637, 440] on button "SUBMIT" at bounding box center [600, 435] width 119 height 28
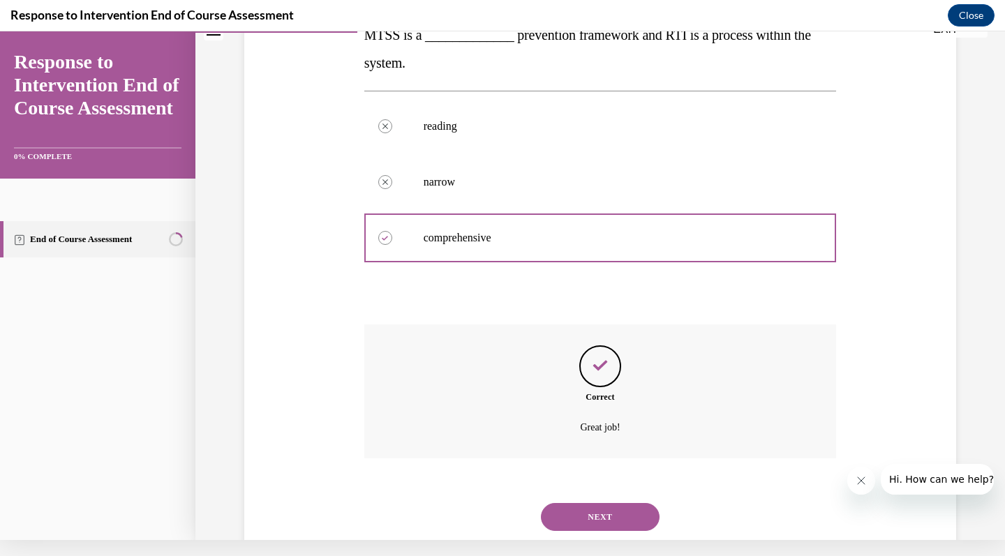
scroll to position [251, 0]
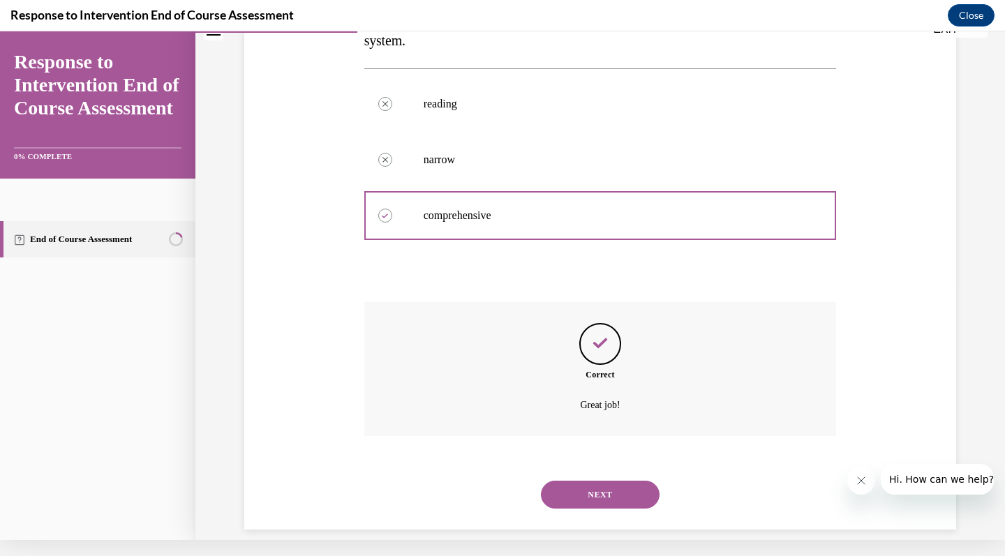
click at [604, 481] on button "NEXT" at bounding box center [600, 495] width 119 height 28
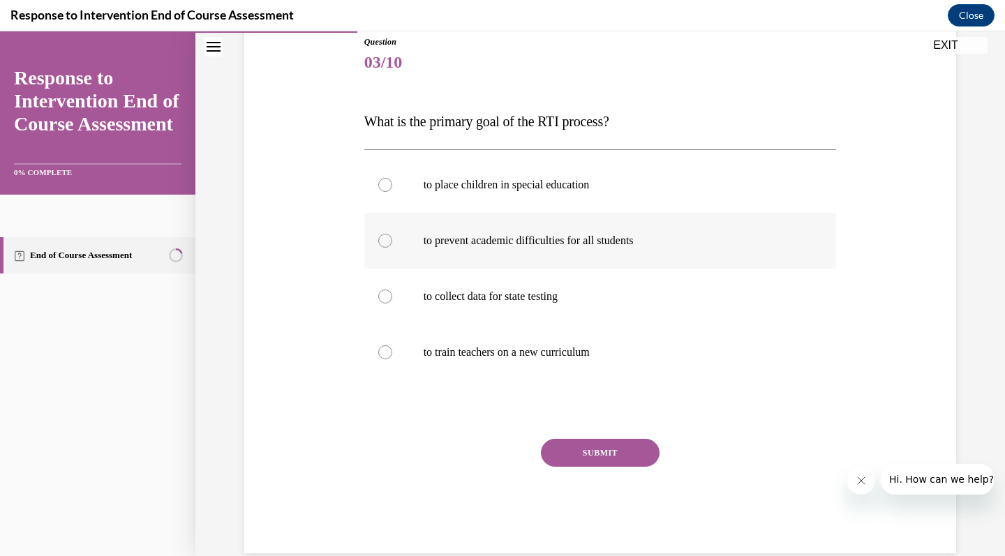
click at [478, 242] on p "to prevent academic difficulties for all students" at bounding box center [612, 241] width 378 height 14
click at [392, 242] on input "to prevent academic difficulties for all students" at bounding box center [385, 241] width 14 height 14
radio input "true"
click at [606, 451] on button "SUBMIT" at bounding box center [600, 453] width 119 height 28
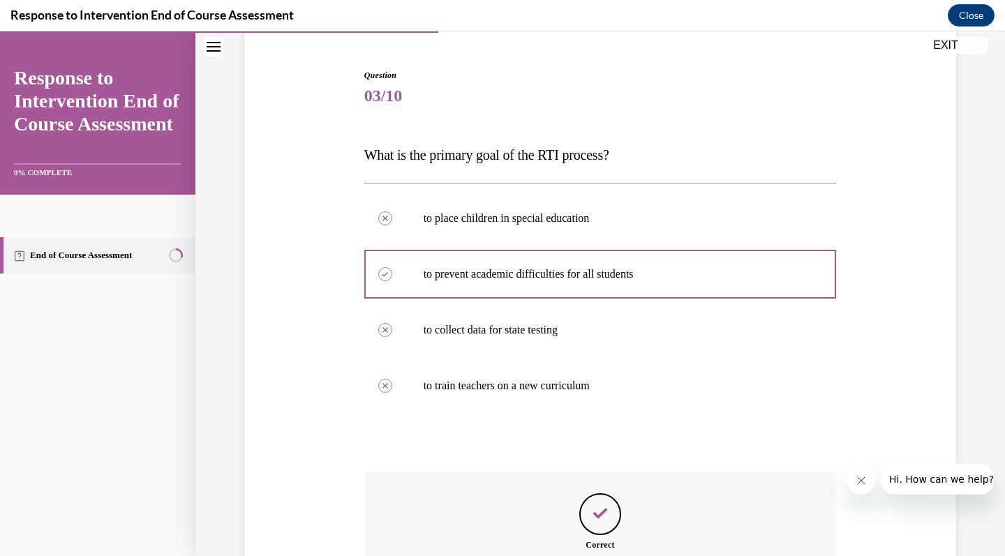
scroll to position [279, 0]
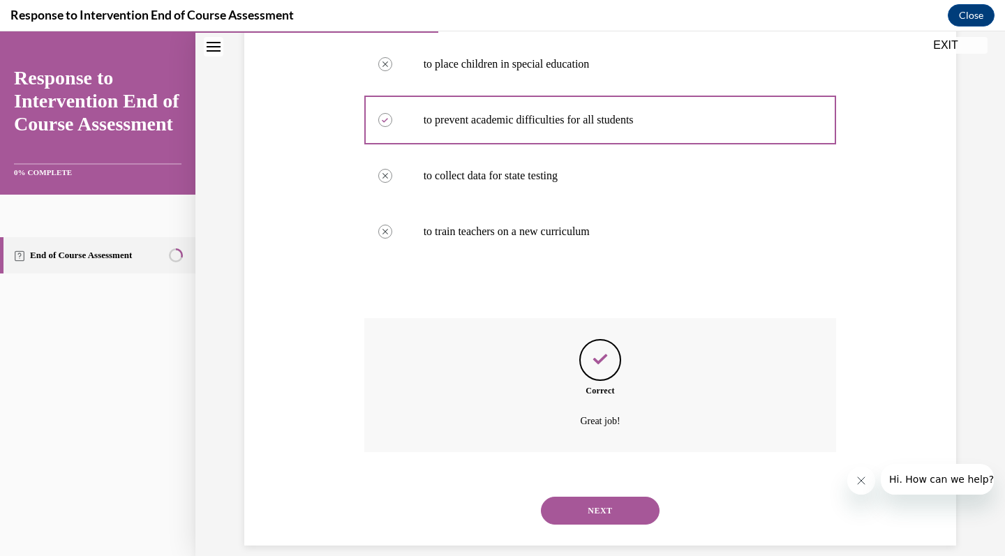
click at [604, 499] on button "NEXT" at bounding box center [600, 511] width 119 height 28
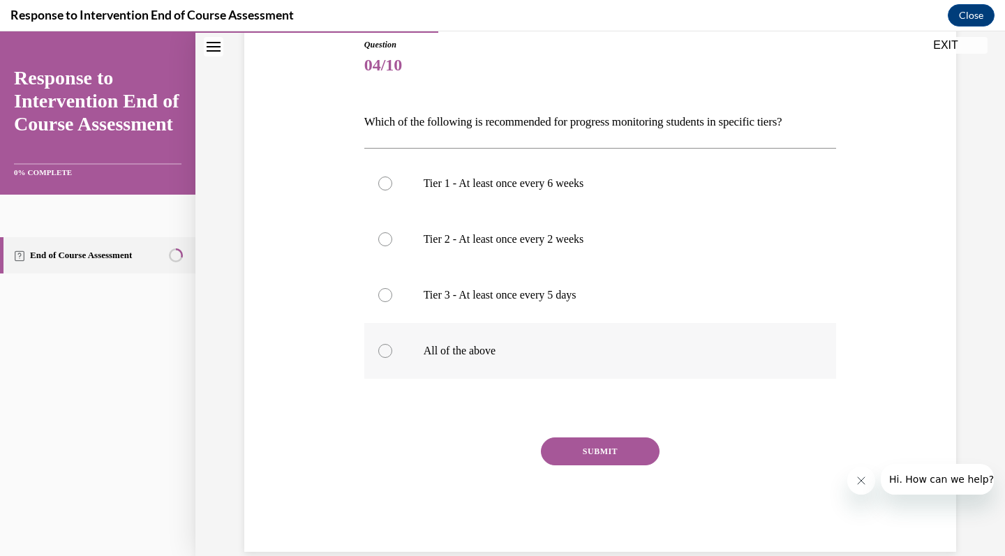
click at [459, 361] on label "All of the above" at bounding box center [600, 351] width 472 height 56
click at [392, 358] on input "All of the above" at bounding box center [385, 351] width 14 height 14
radio input "true"
click at [596, 460] on button "SUBMIT" at bounding box center [600, 451] width 119 height 28
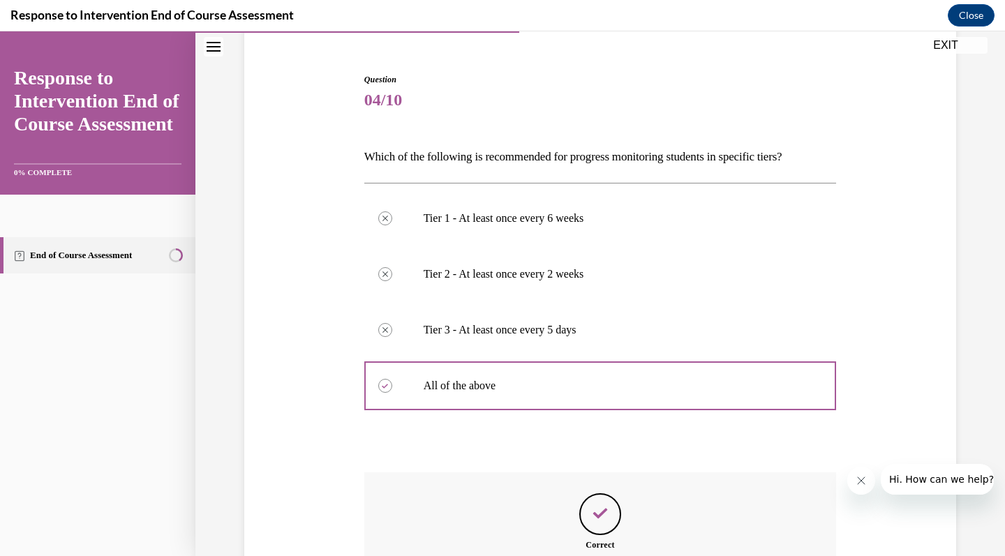
scroll to position [275, 0]
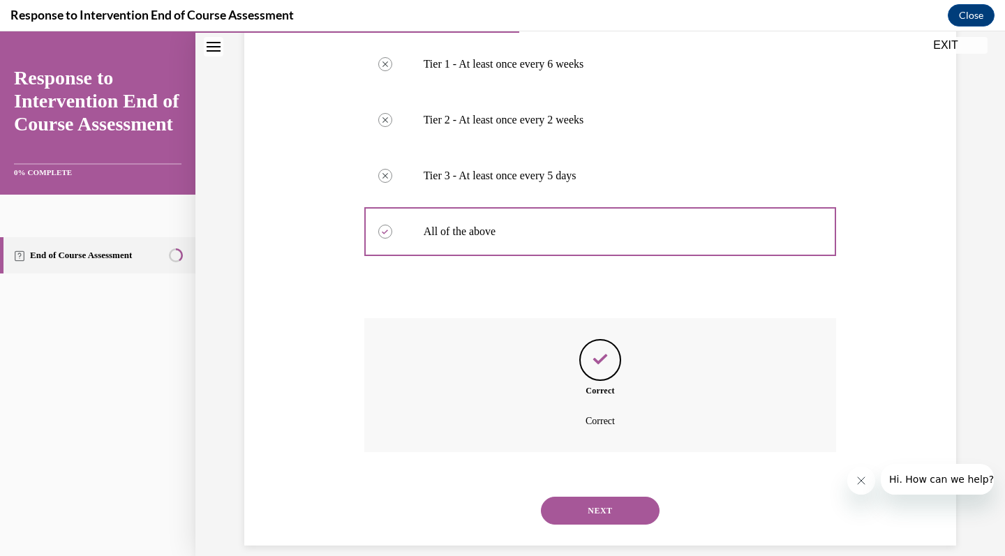
click at [604, 497] on button "NEXT" at bounding box center [600, 511] width 119 height 28
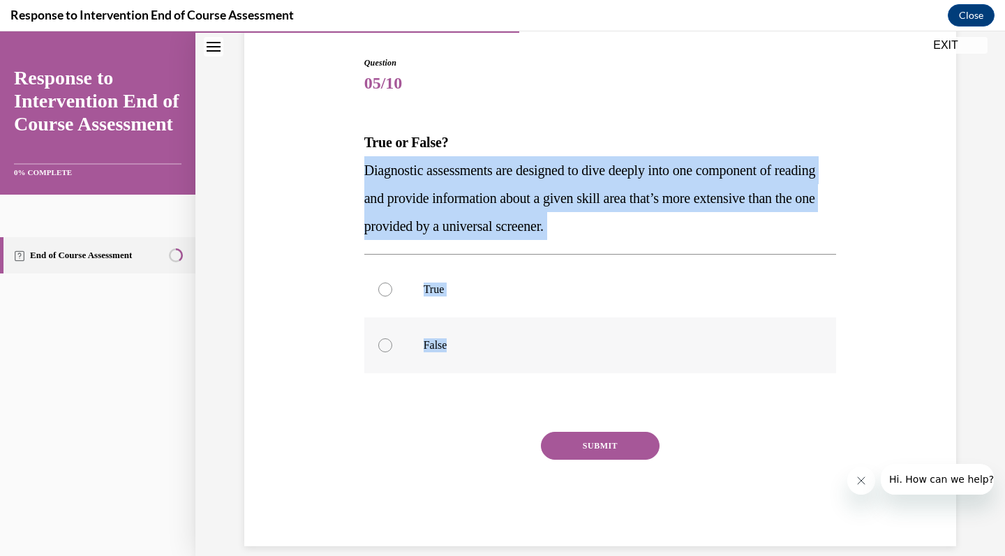
drag, startPoint x: 364, startPoint y: 170, endPoint x: 451, endPoint y: 350, distance: 200.6
click at [451, 350] on div "Question 05/10 True or False? Diagnostic assessments are designed to dive deepl…" at bounding box center [600, 302] width 472 height 490
copy div "Diagnostic assessments are designed to dive deeply into one component of readin…"
click at [421, 297] on label "True" at bounding box center [600, 290] width 472 height 56
click at [392, 296] on input "True" at bounding box center [385, 290] width 14 height 14
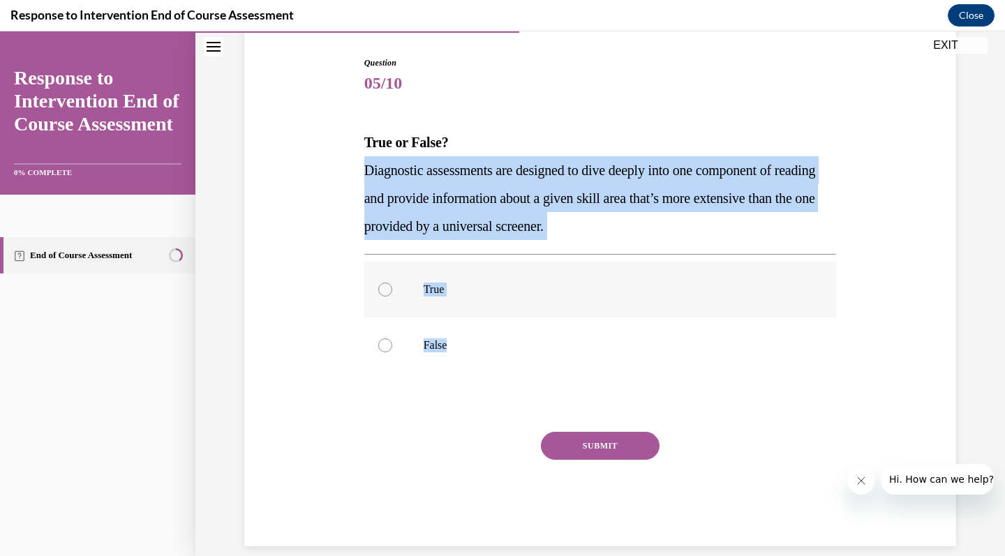
radio input "true"
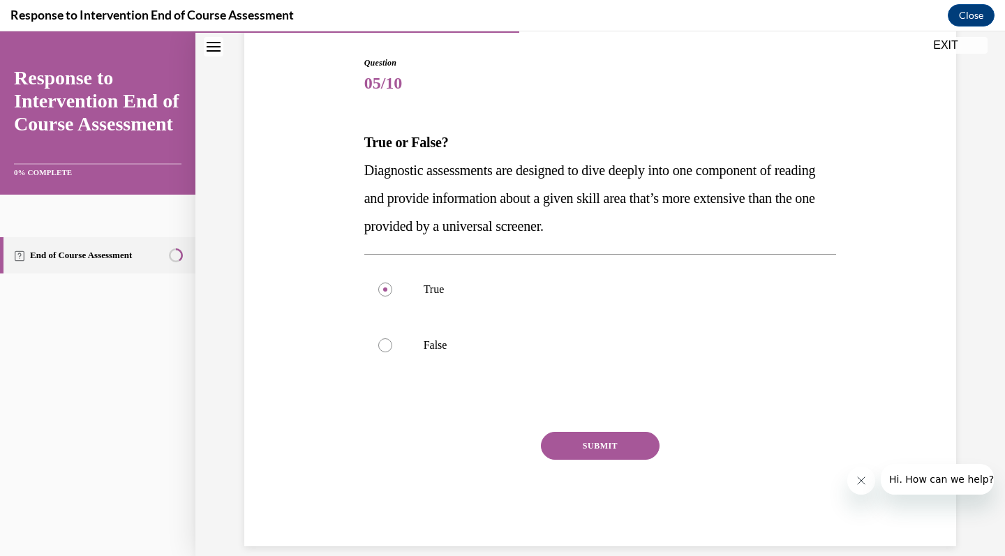
click at [589, 452] on button "SUBMIT" at bounding box center [600, 446] width 119 height 28
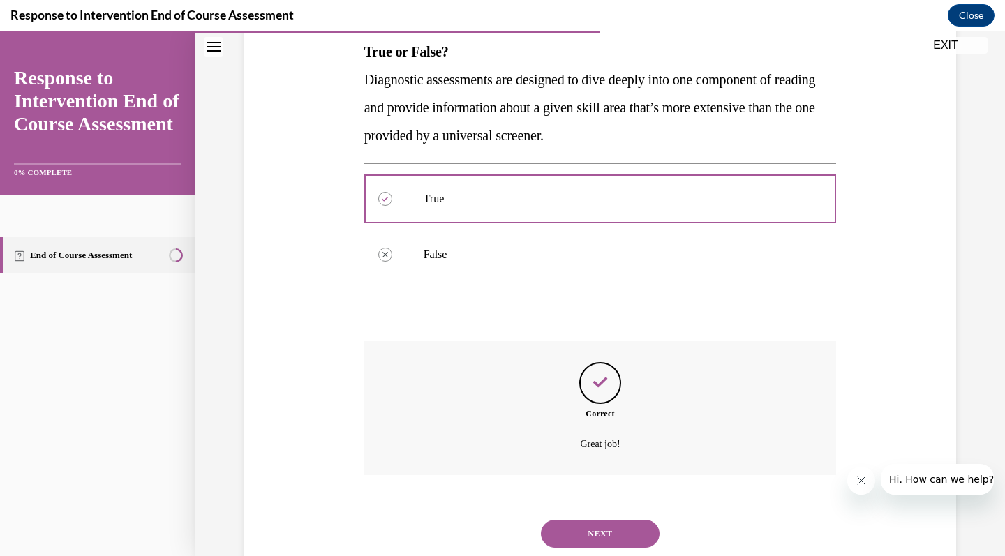
scroll to position [251, 0]
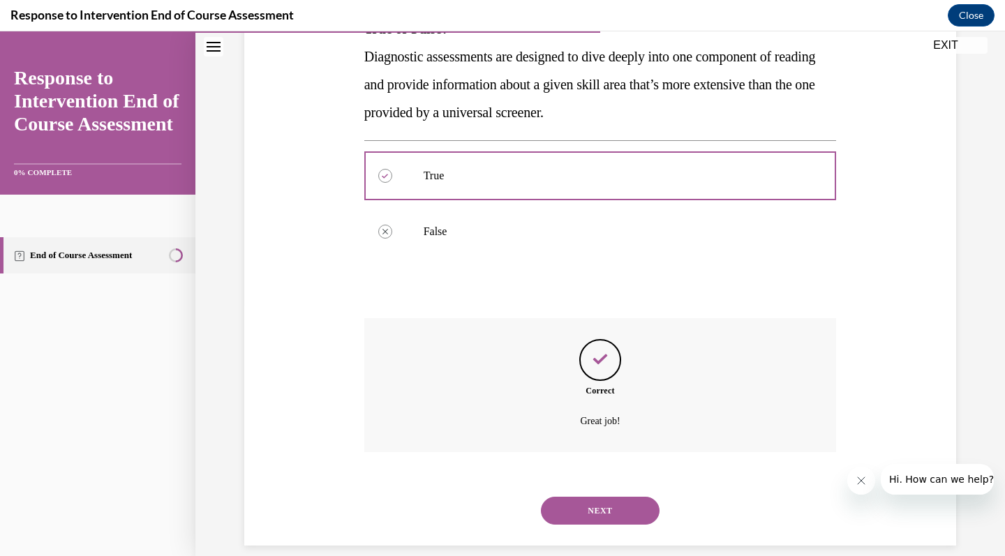
click at [585, 497] on button "NEXT" at bounding box center [600, 511] width 119 height 28
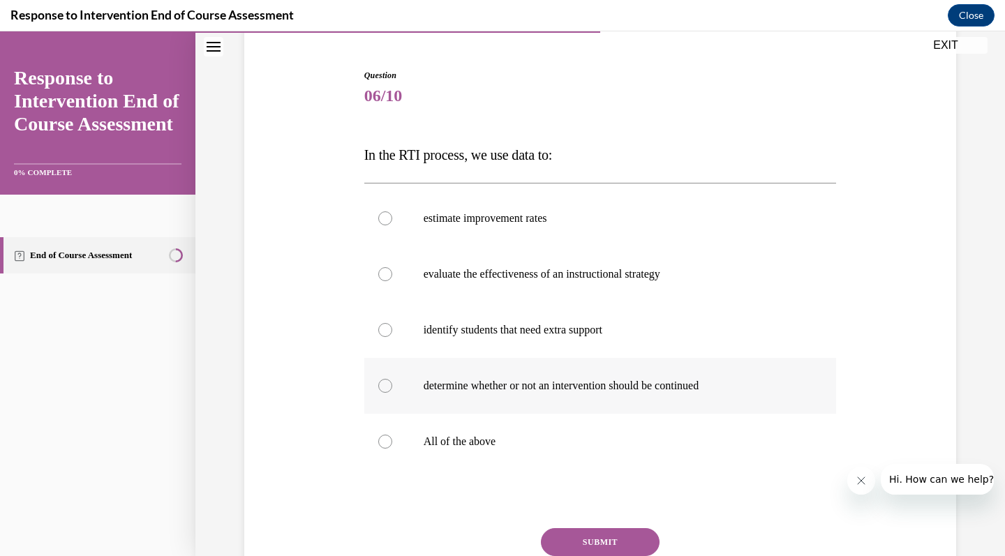
scroll to position [128, 0]
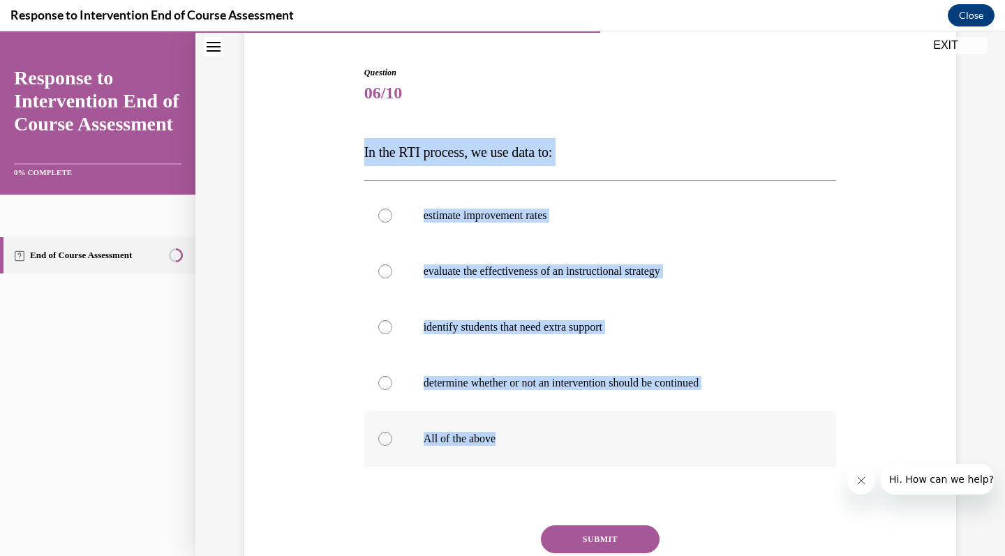
drag, startPoint x: 362, startPoint y: 153, endPoint x: 505, endPoint y: 444, distance: 324.8
click at [506, 446] on div "Question 06/10 In the RTI process, we use data to: estimate improvement rates e…" at bounding box center [600, 342] width 479 height 594
copy div "In the RTI process, we use data to: estimate improvement rates evaluate the eff…"
click at [468, 426] on label "All of the above" at bounding box center [600, 439] width 472 height 56
click at [392, 432] on input "All of the above" at bounding box center [385, 439] width 14 height 14
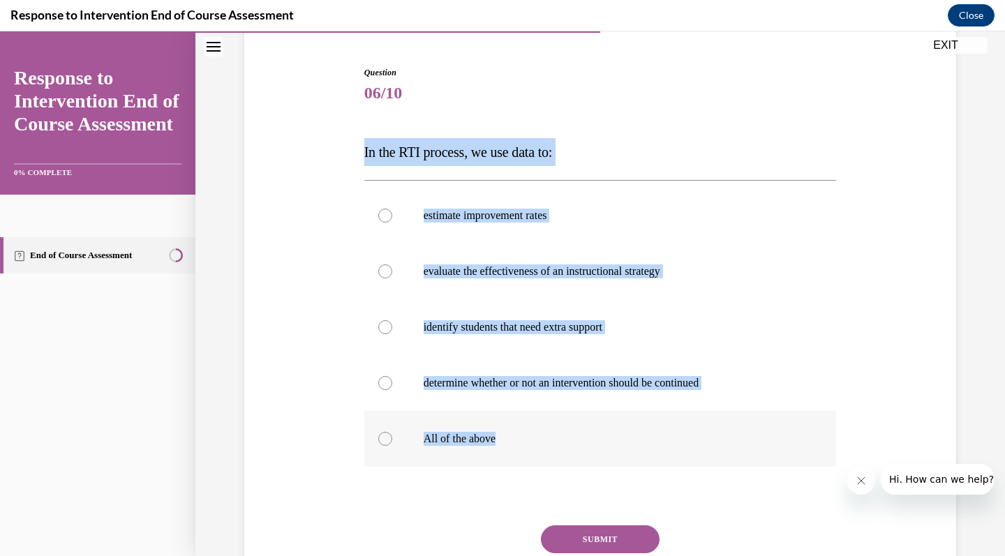
radio input "true"
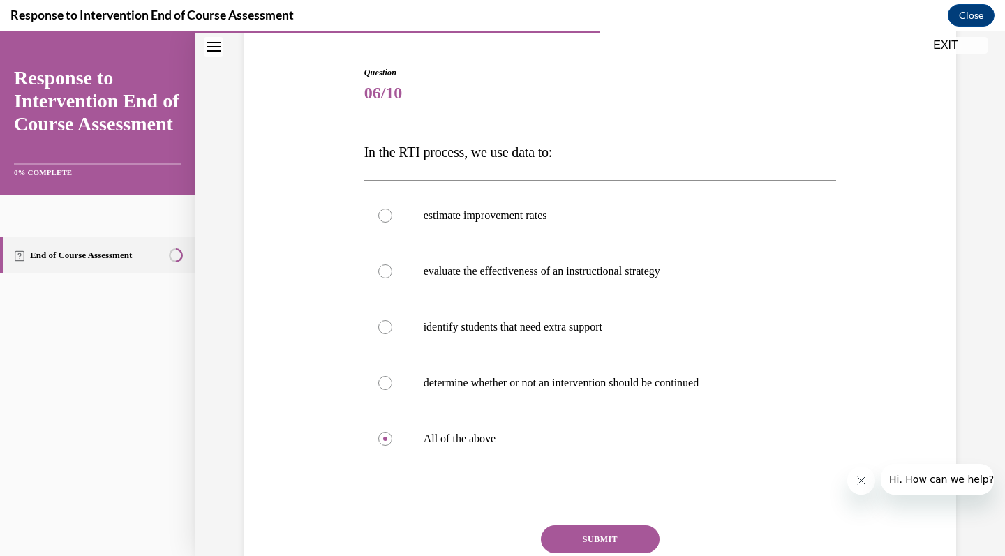
click at [599, 543] on button "SUBMIT" at bounding box center [600, 539] width 119 height 28
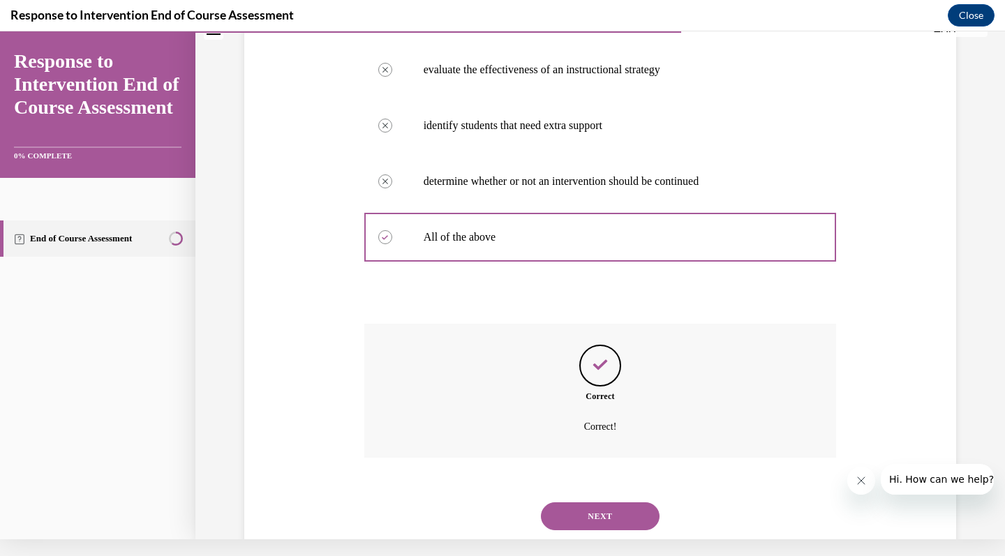
scroll to position [335, 0]
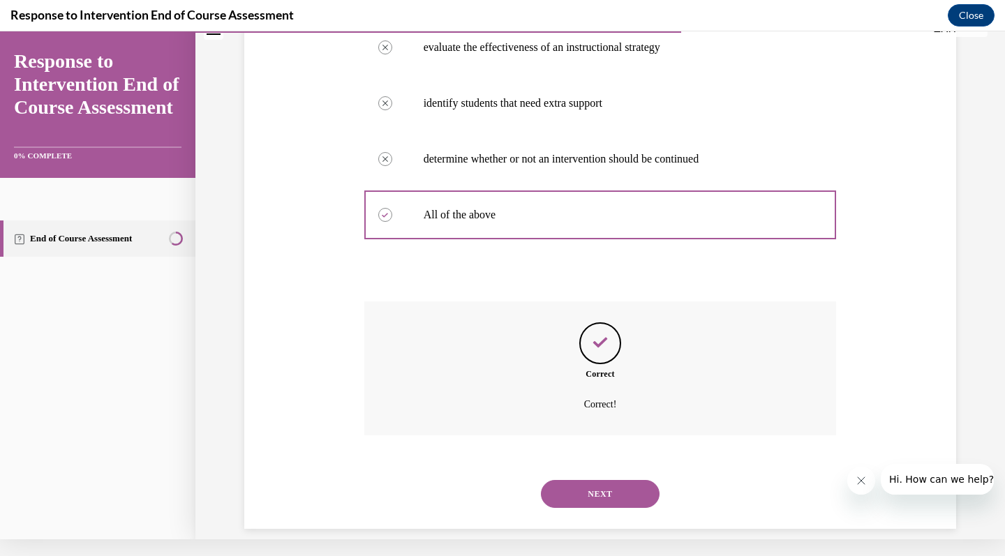
click at [572, 480] on button "NEXT" at bounding box center [600, 494] width 119 height 28
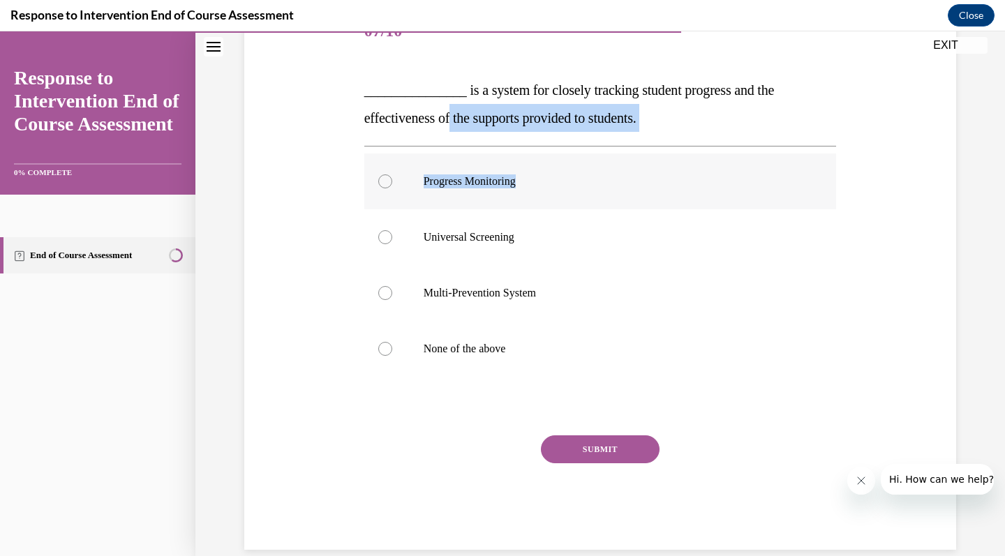
drag, startPoint x: 456, startPoint y: 121, endPoint x: 531, endPoint y: 173, distance: 90.8
click at [531, 173] on div "Question 07/10 _______________ is a system for closely tracking student progres…" at bounding box center [600, 277] width 472 height 546
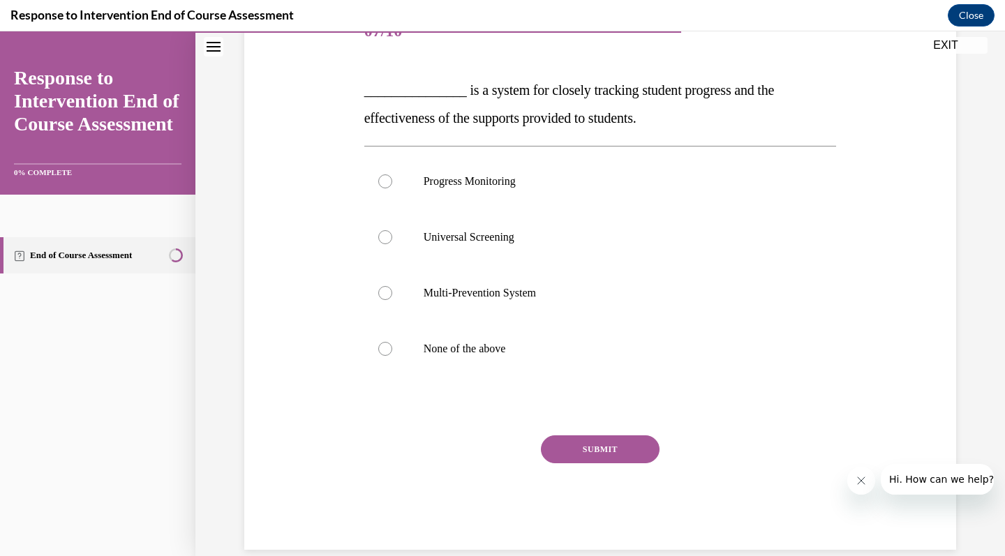
click at [457, 71] on div "Question 07/10 _______________ is a system for closely tracking student progres…" at bounding box center [600, 277] width 472 height 546
drag, startPoint x: 460, startPoint y: 122, endPoint x: 476, endPoint y: 104, distance: 24.2
click at [476, 104] on p "_______________ is a system for closely tracking student progress and the effec…" at bounding box center [600, 104] width 472 height 56
click at [456, 123] on span "_______________ is a system for closely tracking student progress and the effec…" at bounding box center [569, 103] width 410 height 43
click at [458, 120] on span "_______________ is a system for closely tracking student progress and the effec…" at bounding box center [569, 103] width 410 height 43
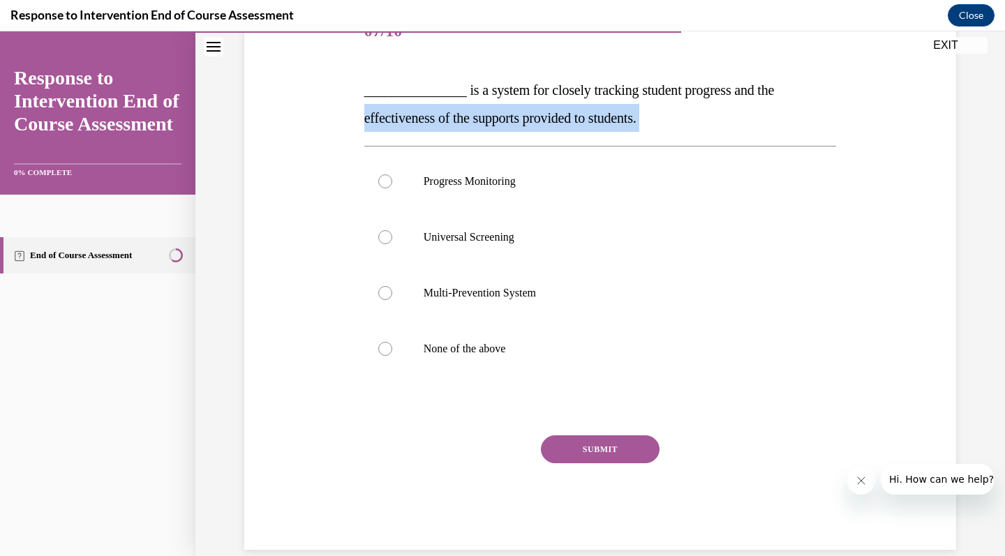
drag, startPoint x: 366, startPoint y: 125, endPoint x: 707, endPoint y: 143, distance: 341.6
click at [706, 143] on div "Question 07/10 _______________ is a system for closely tracking student progres…" at bounding box center [600, 277] width 472 height 546
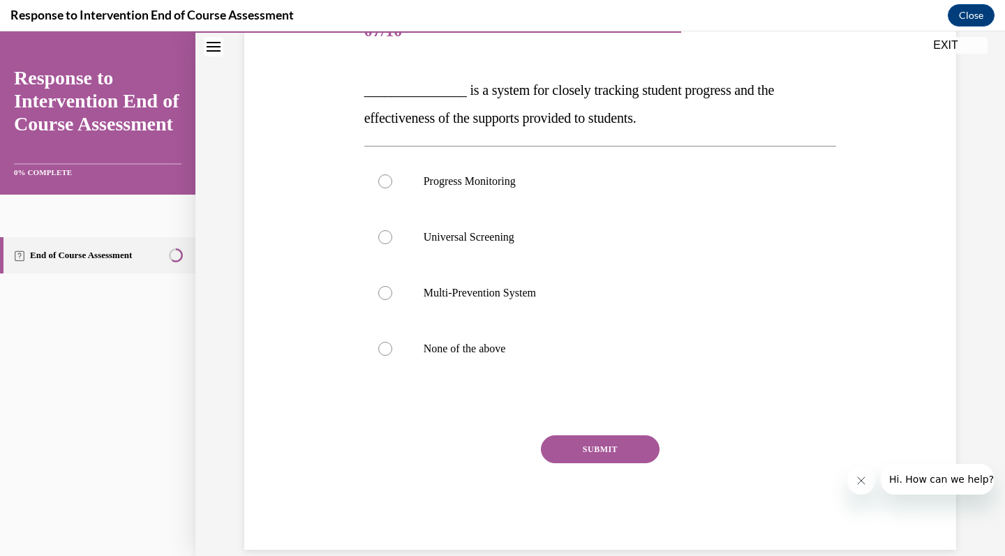
click at [801, 82] on p "_______________ is a system for closely tracking student progress and the effec…" at bounding box center [600, 104] width 472 height 56
drag, startPoint x: 462, startPoint y: 125, endPoint x: 804, endPoint y: 114, distance: 342.7
click at [806, 117] on p "_______________ is a system for closely tracking student progress and the effec…" at bounding box center [600, 104] width 472 height 56
click at [810, 105] on p "_______________ is a system for closely tracking student progress and the effec…" at bounding box center [600, 104] width 472 height 56
click at [490, 229] on label "Universal Screening" at bounding box center [600, 237] width 472 height 56
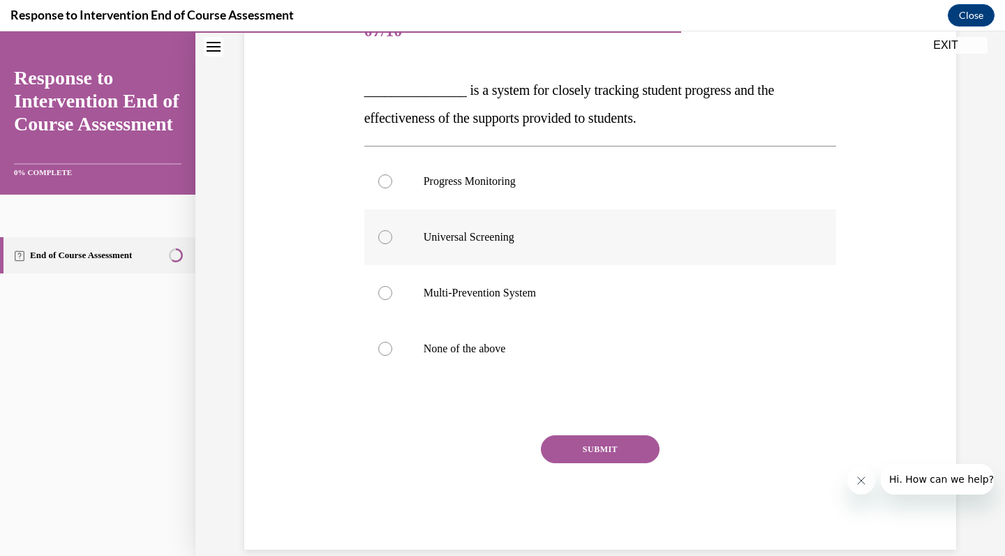
click at [392, 230] on input "Universal Screening" at bounding box center [385, 237] width 14 height 14
radio input "true"
click at [627, 438] on button "SUBMIT" at bounding box center [600, 449] width 119 height 28
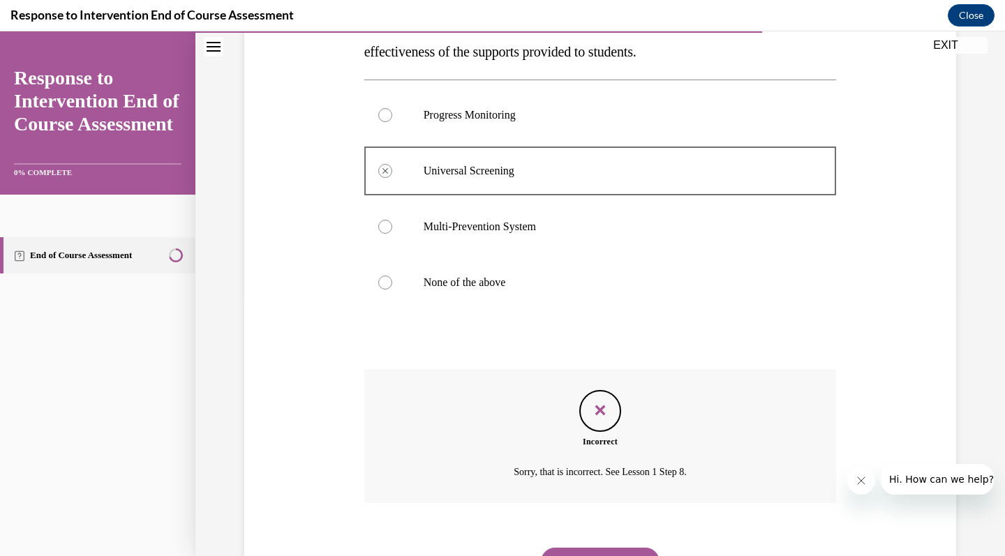
scroll to position [307, 0]
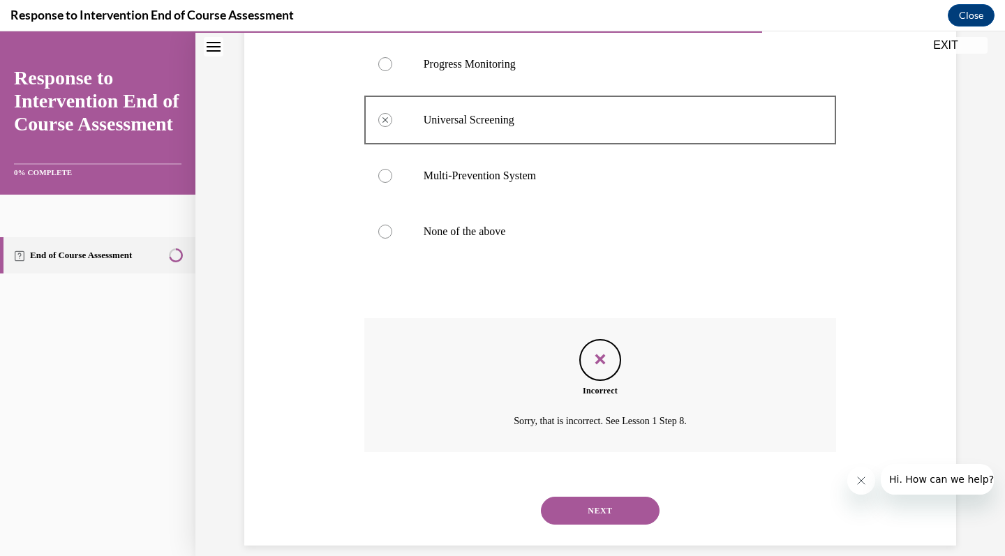
click at [598, 497] on button "NEXT" at bounding box center [600, 511] width 119 height 28
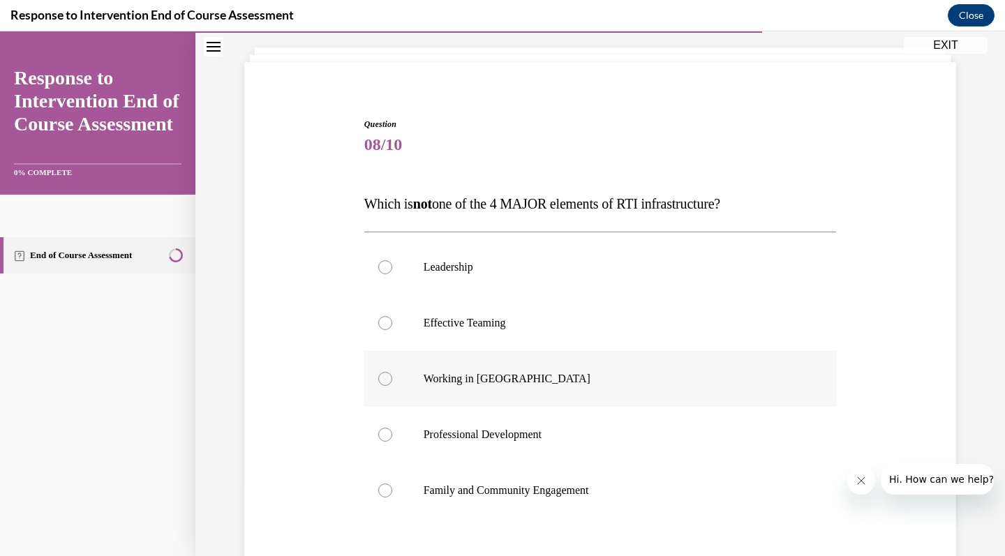
scroll to position [119, 0]
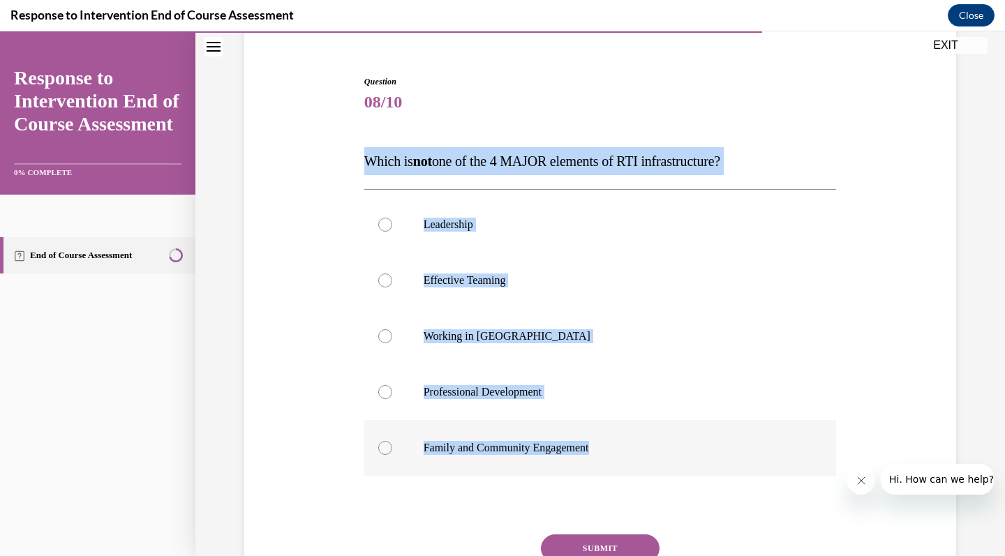
drag, startPoint x: 364, startPoint y: 161, endPoint x: 623, endPoint y: 458, distance: 393.6
click at [623, 458] on div "Question 08/10 Which is not one of the 4 MAJOR elements of RTI infrastructure? …" at bounding box center [600, 361] width 472 height 573
copy div "Which is not one of the 4 MAJOR elements of RTI infrastructure? Leadership Effe…"
click at [470, 346] on label "Working in Silos" at bounding box center [600, 336] width 472 height 56
click at [392, 343] on input "Working in Silos" at bounding box center [385, 336] width 14 height 14
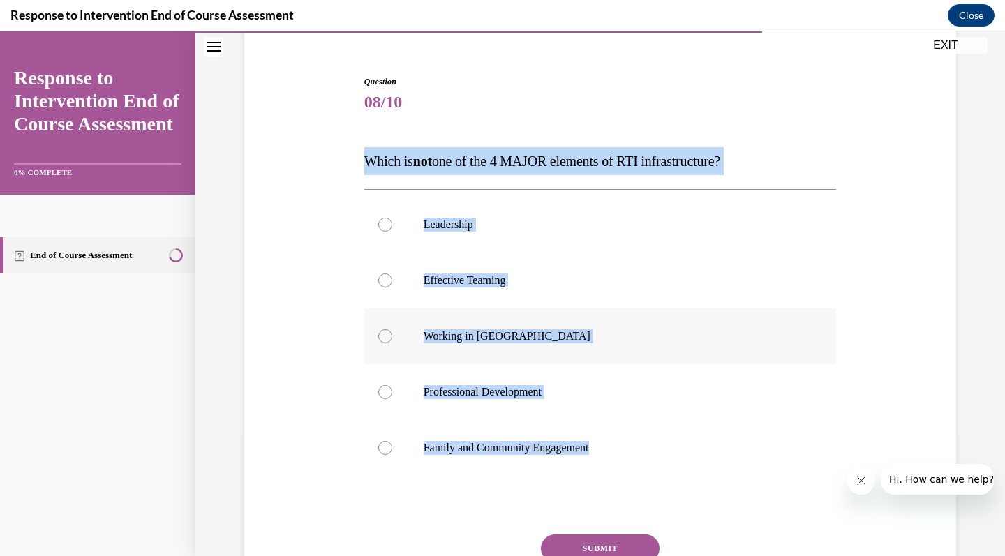
radio input "true"
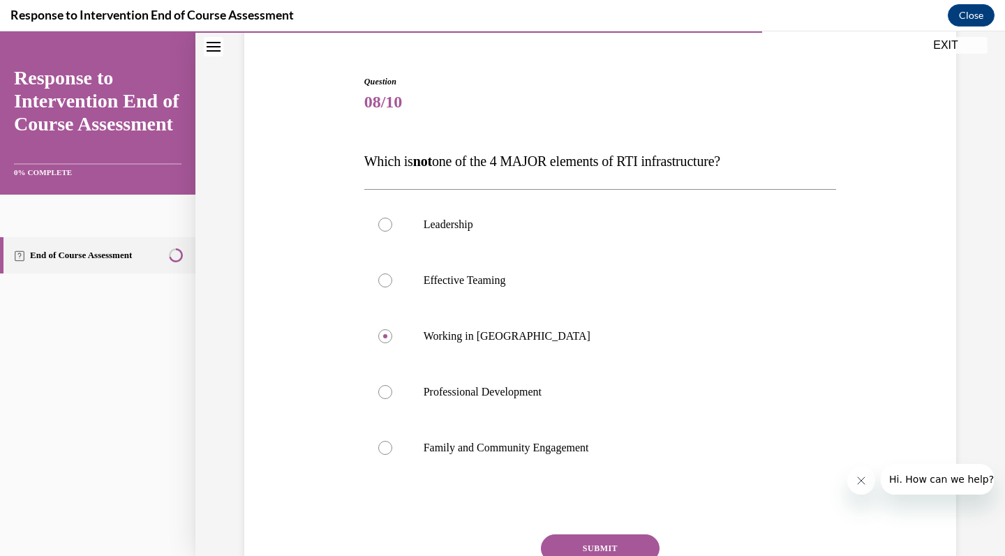
click at [598, 543] on button "SUBMIT" at bounding box center [600, 548] width 119 height 28
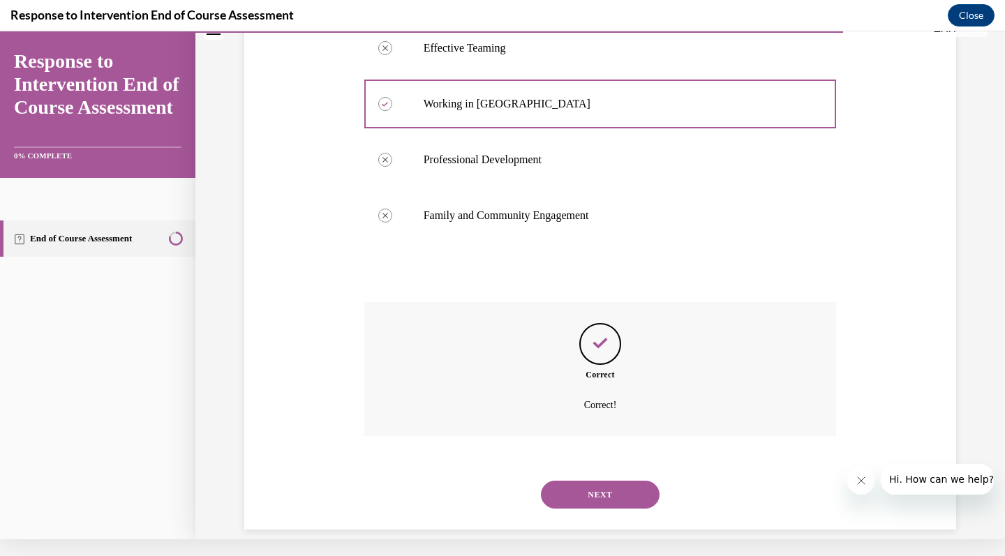
scroll to position [335, 0]
click at [589, 480] on button "NEXT" at bounding box center [600, 494] width 119 height 28
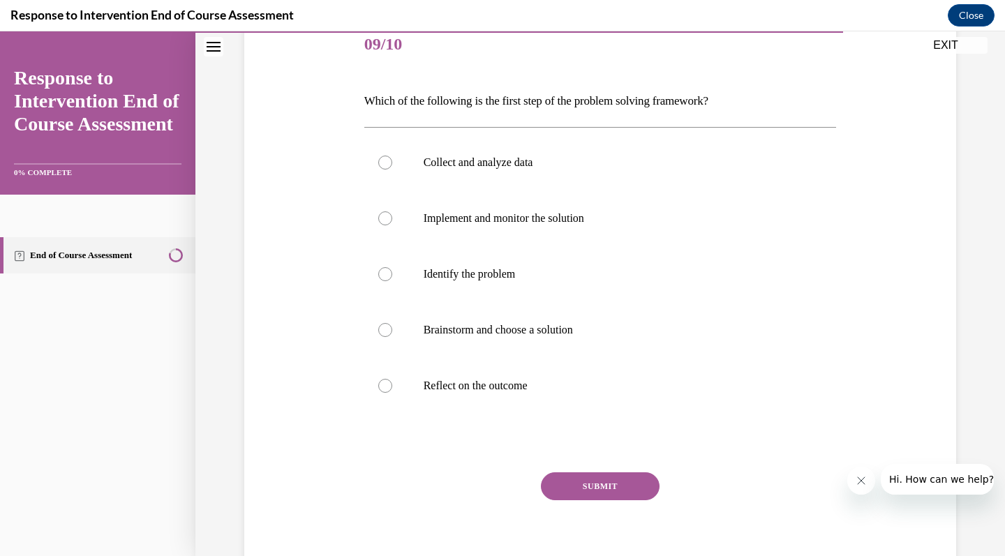
scroll to position [212, 0]
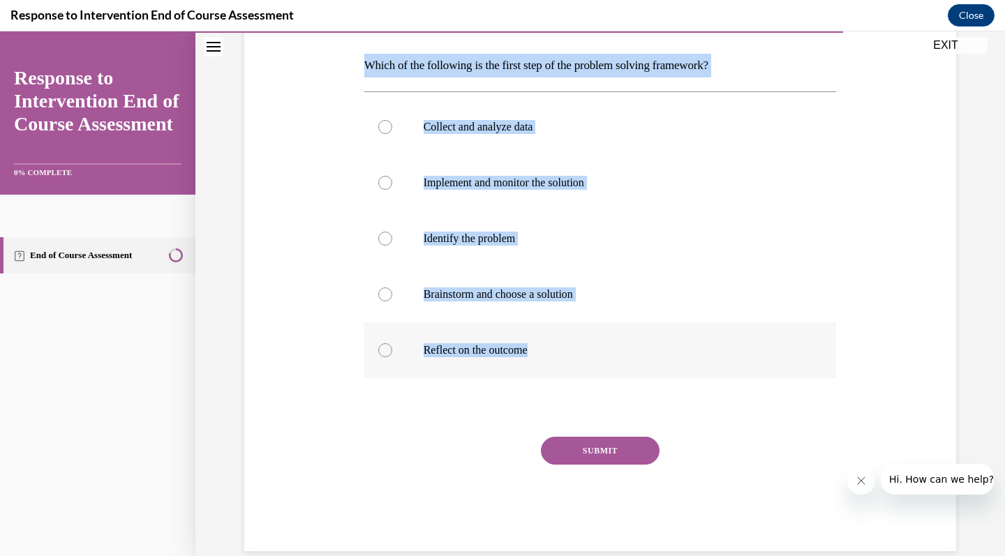
drag, startPoint x: 363, startPoint y: 67, endPoint x: 516, endPoint y: 368, distance: 337.6
click at [516, 368] on div "Question 09/10 Which of the following is the first step of the problem solving …" at bounding box center [600, 256] width 479 height 590
copy div "Which of the following is the first step of the problem solving framework? Coll…"
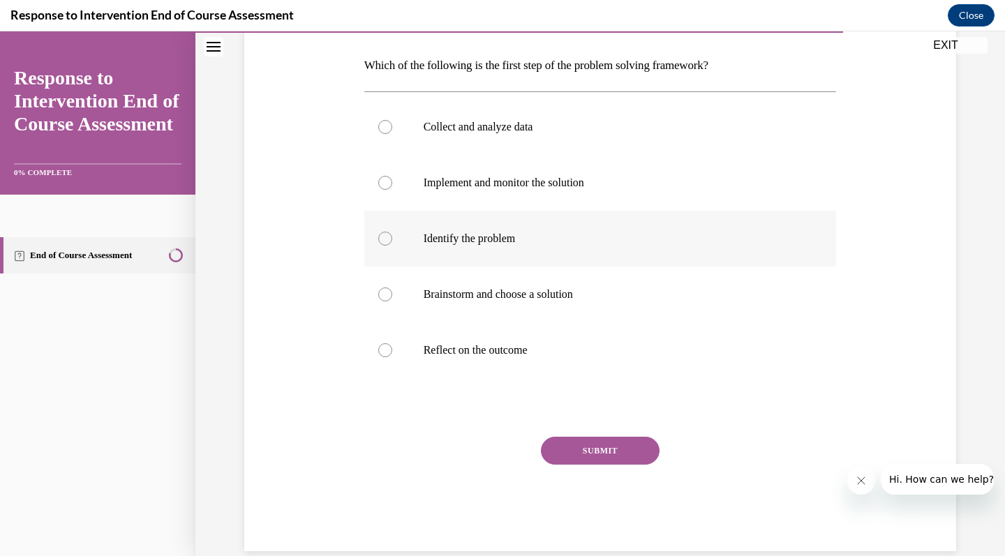
click at [486, 230] on label "Identify the problem" at bounding box center [600, 239] width 472 height 56
click at [392, 232] on input "Identify the problem" at bounding box center [385, 239] width 14 height 14
radio input "true"
click at [570, 440] on button "SUBMIT" at bounding box center [600, 451] width 119 height 28
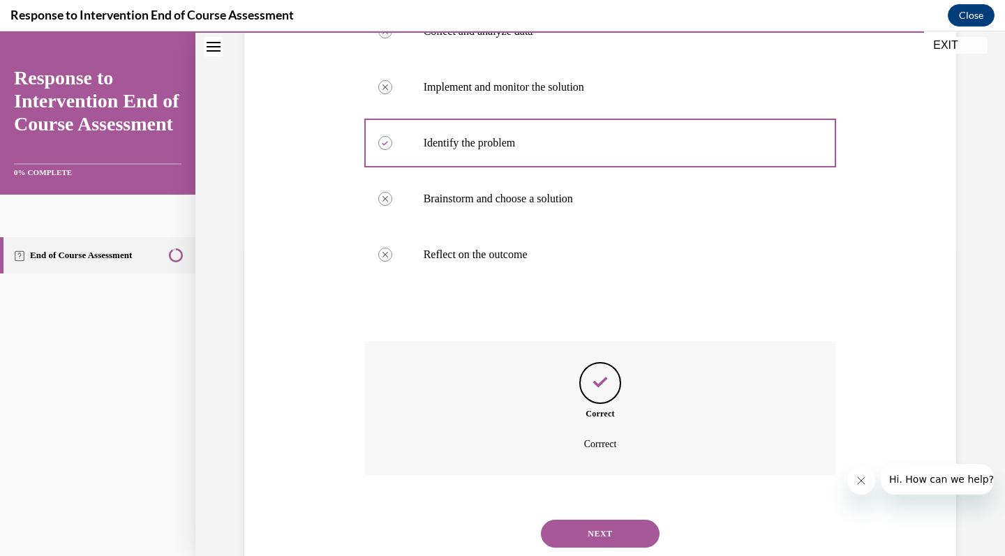
scroll to position [331, 0]
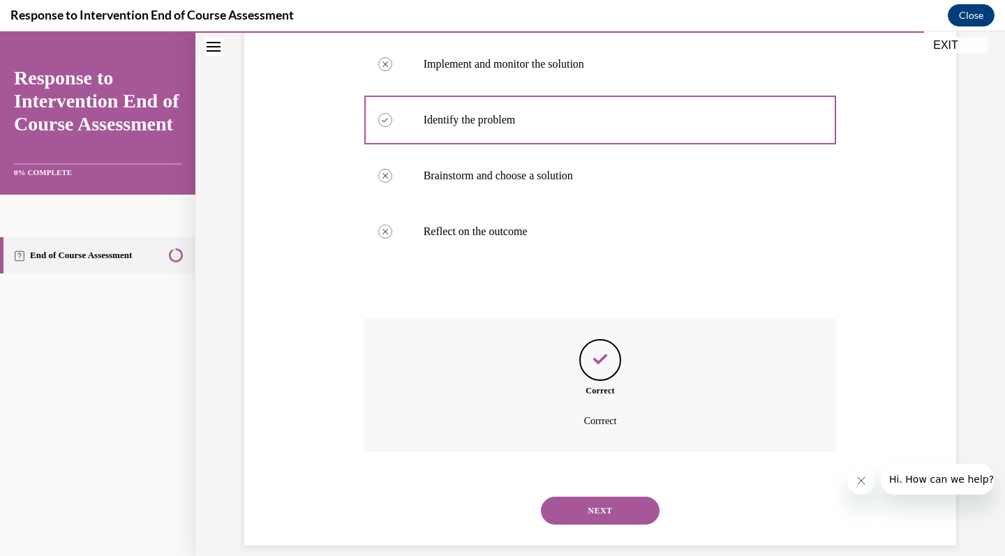
click at [576, 498] on button "NEXT" at bounding box center [600, 511] width 119 height 28
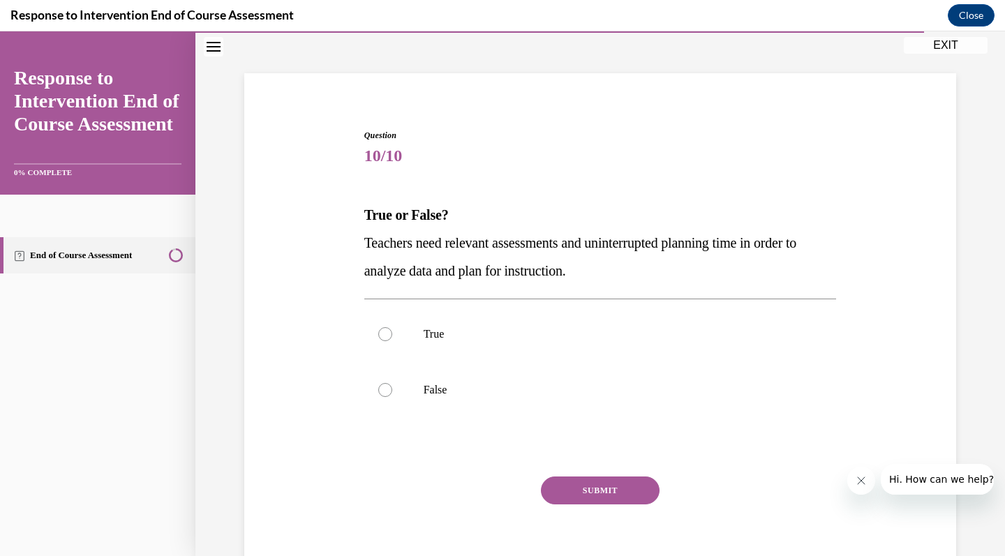
scroll to position [83, 0]
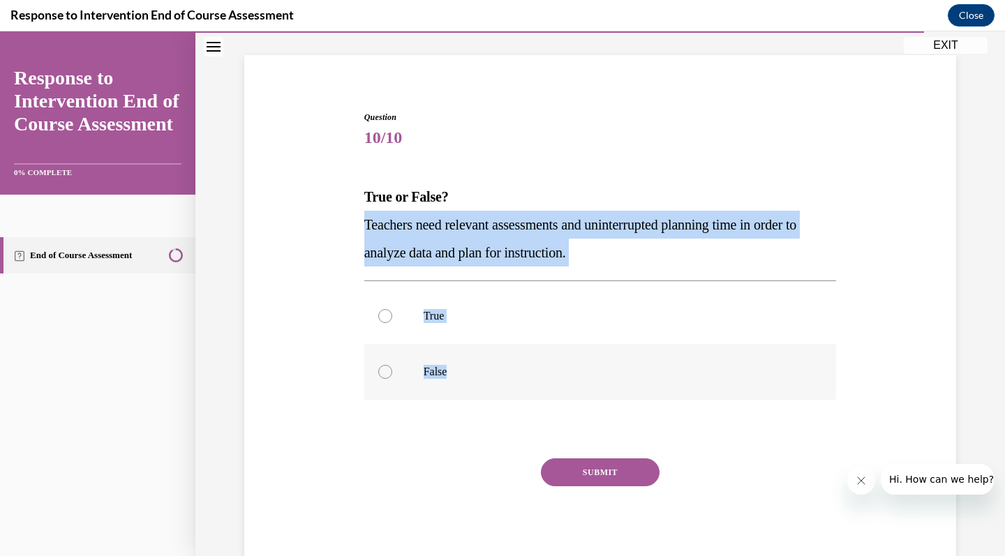
drag, startPoint x: 364, startPoint y: 226, endPoint x: 473, endPoint y: 383, distance: 191.0
click at [473, 383] on div "Question 10/10 True or False? Teachers need relevant assessments and uninterrup…" at bounding box center [600, 342] width 472 height 462
copy div "Teachers need relevant assessments and uninterrupted planning time in order to …"
click at [437, 319] on p "True" at bounding box center [612, 316] width 378 height 14
click at [392, 319] on input "True" at bounding box center [385, 316] width 14 height 14
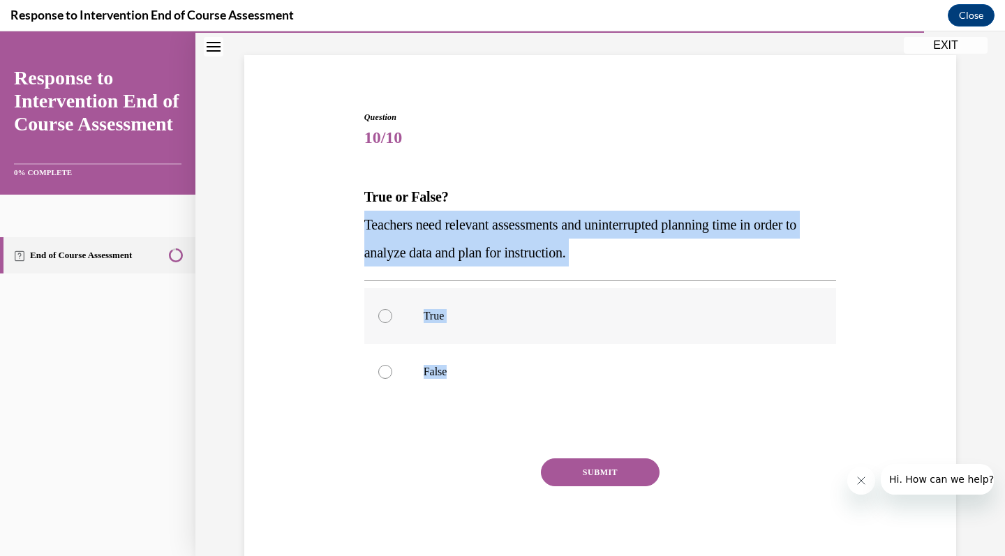
radio input "true"
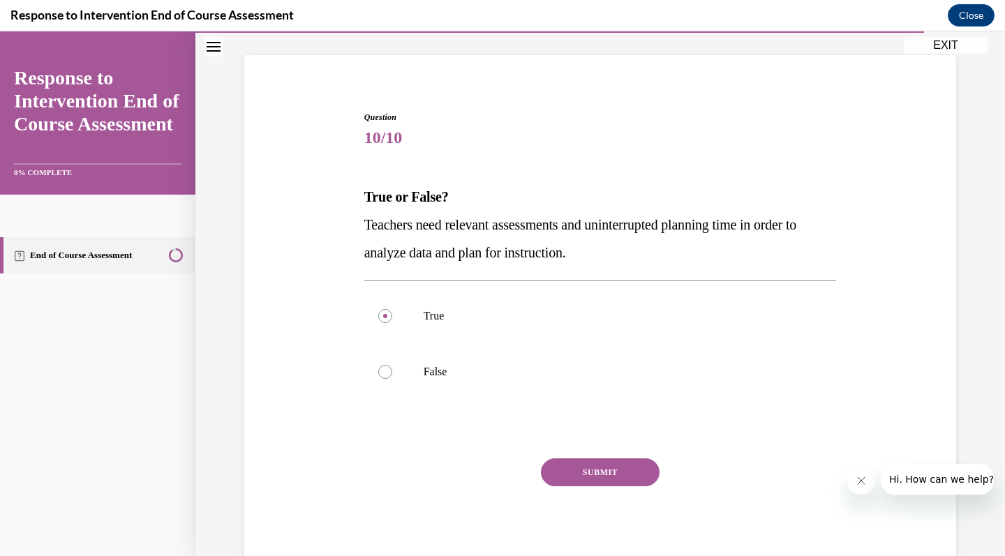
click at [588, 481] on button "SUBMIT" at bounding box center [600, 472] width 119 height 28
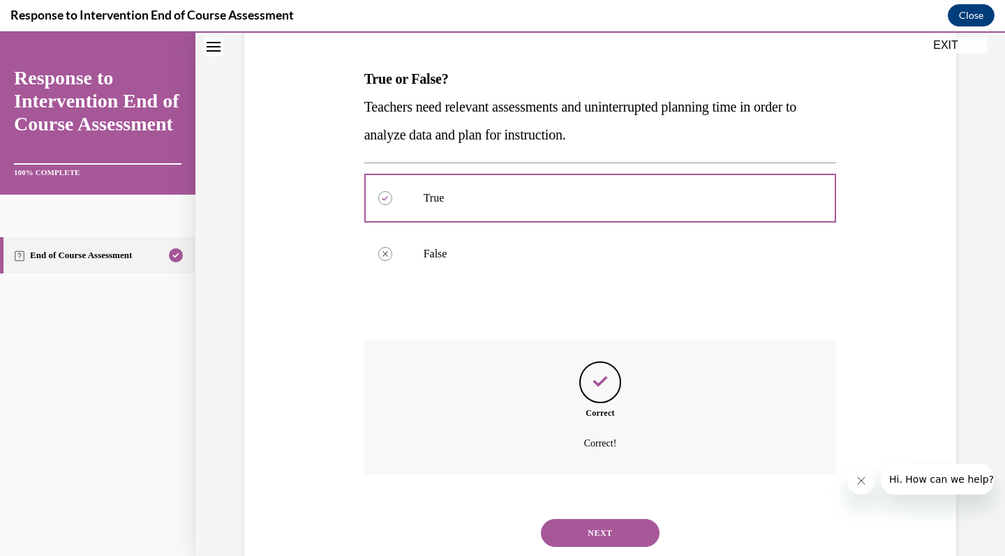
scroll to position [223, 0]
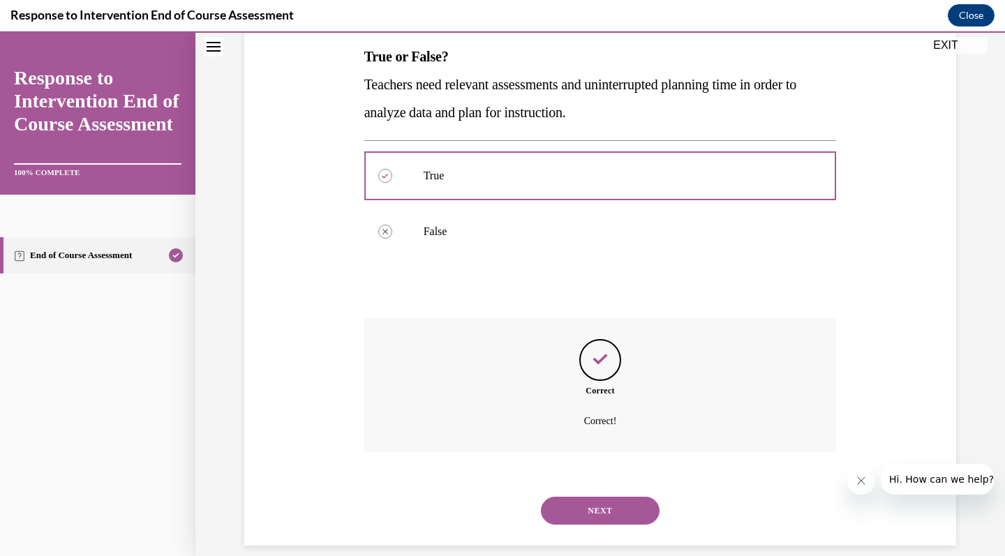
click at [613, 497] on button "NEXT" at bounding box center [600, 511] width 119 height 28
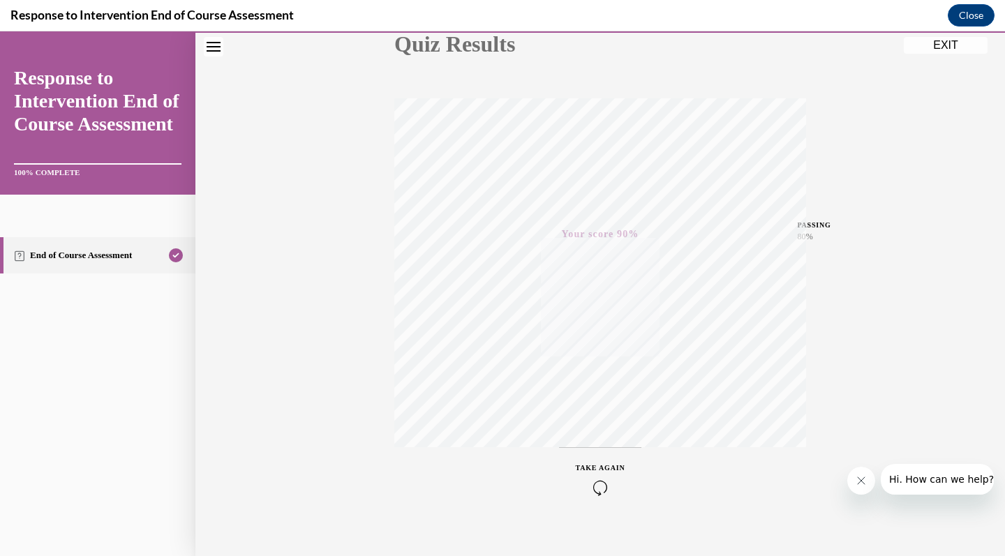
scroll to position [190, 0]
click at [940, 42] on button "EXIT" at bounding box center [945, 45] width 84 height 17
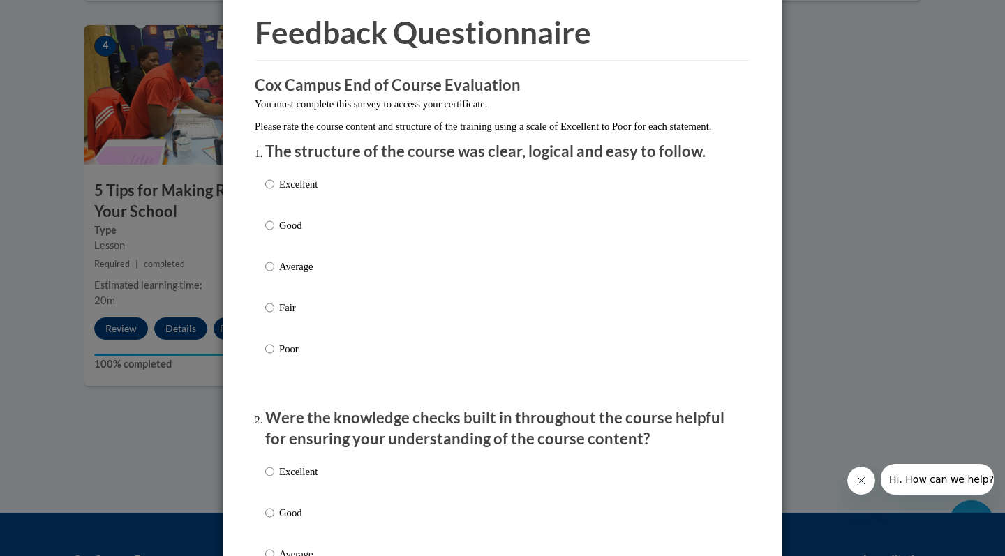
scroll to position [106, 0]
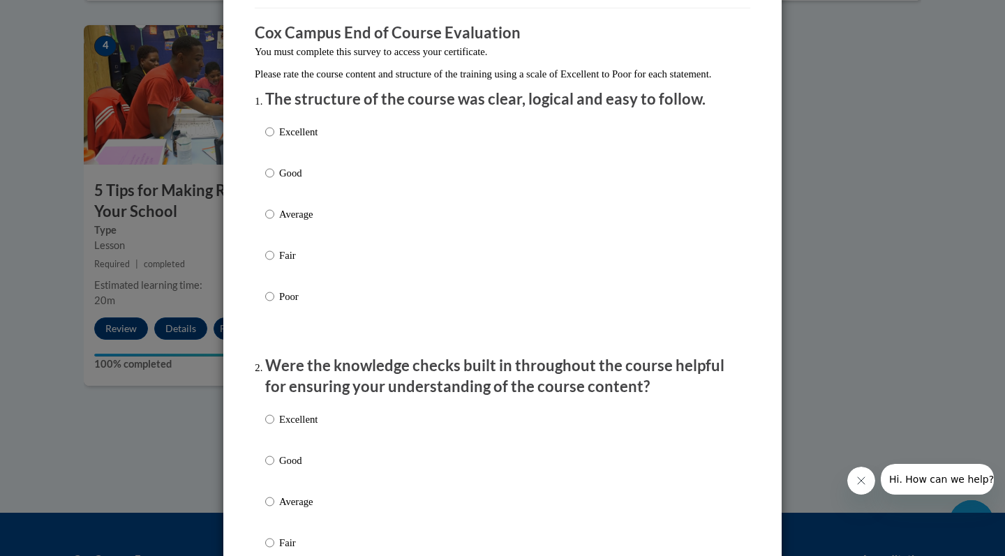
click at [300, 137] on div "Excellent Good Average Fair Poor" at bounding box center [291, 225] width 52 height 216
click at [303, 140] on p "Excellent" at bounding box center [298, 131] width 38 height 15
click at [274, 140] on input "Excellent" at bounding box center [269, 131] width 9 height 15
radio input "true"
click at [305, 427] on p "Excellent" at bounding box center [298, 419] width 38 height 15
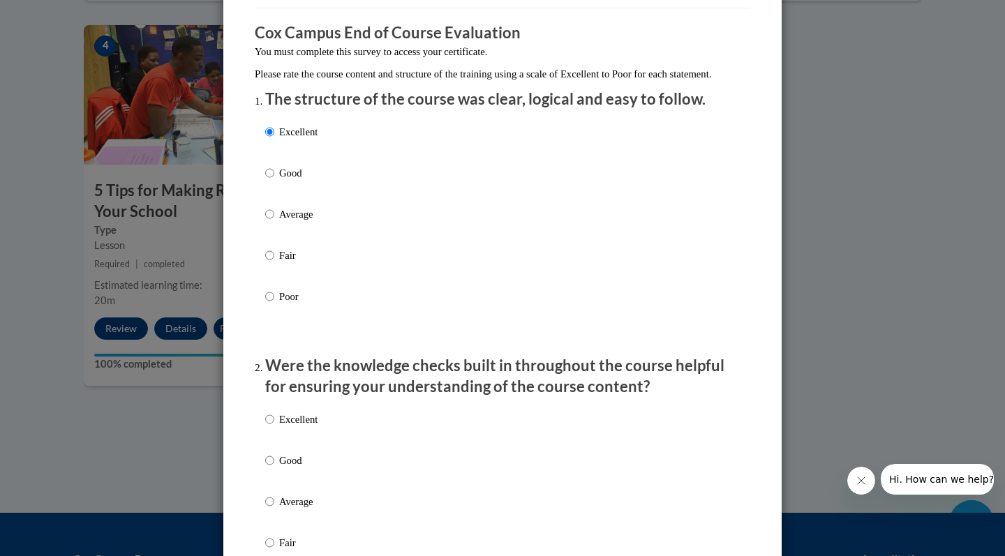
click at [274, 427] on input "Excellent" at bounding box center [269, 419] width 9 height 15
radio input "true"
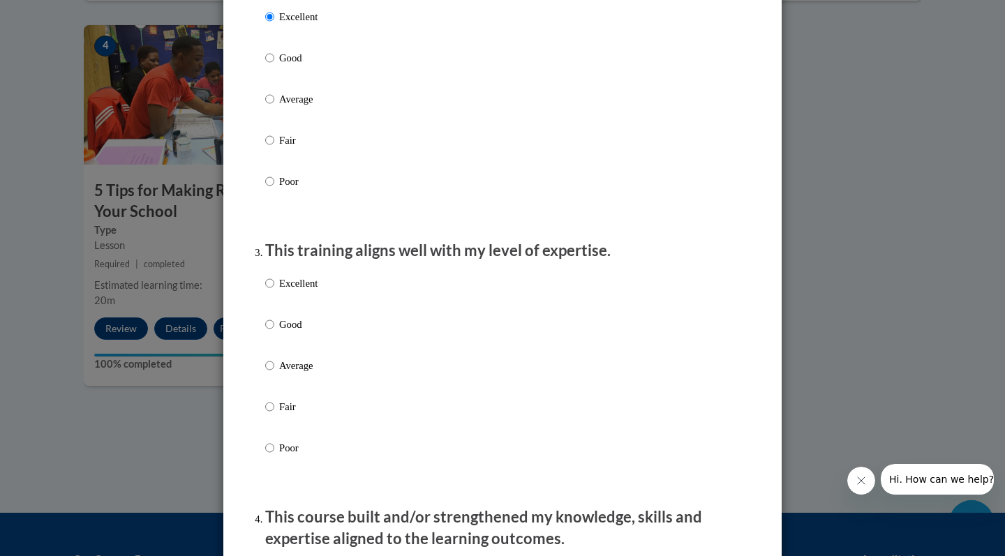
scroll to position [508, 0]
click at [312, 292] on p "Excellent" at bounding box center [298, 283] width 38 height 15
click at [274, 292] on input "Excellent" at bounding box center [269, 283] width 9 height 15
radio input "true"
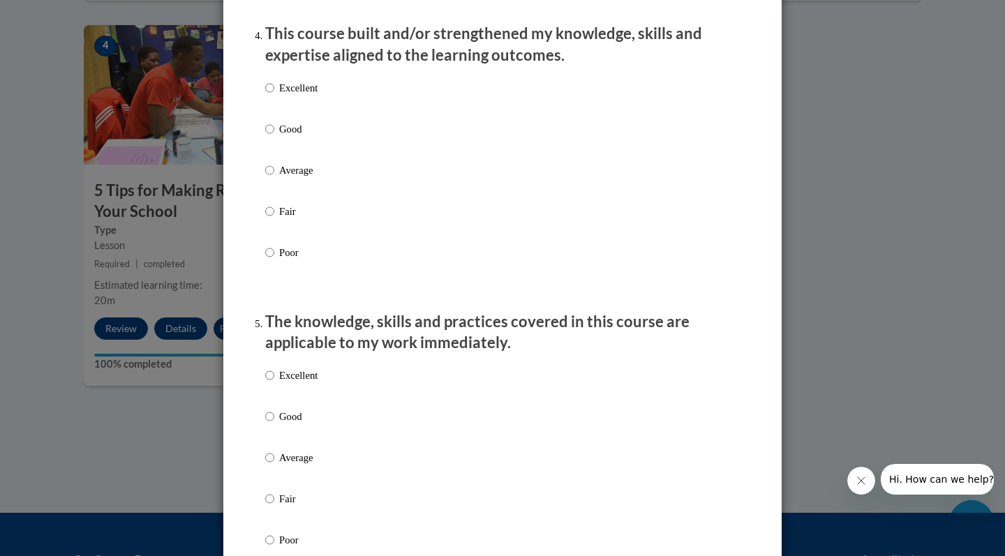
scroll to position [1016, 0]
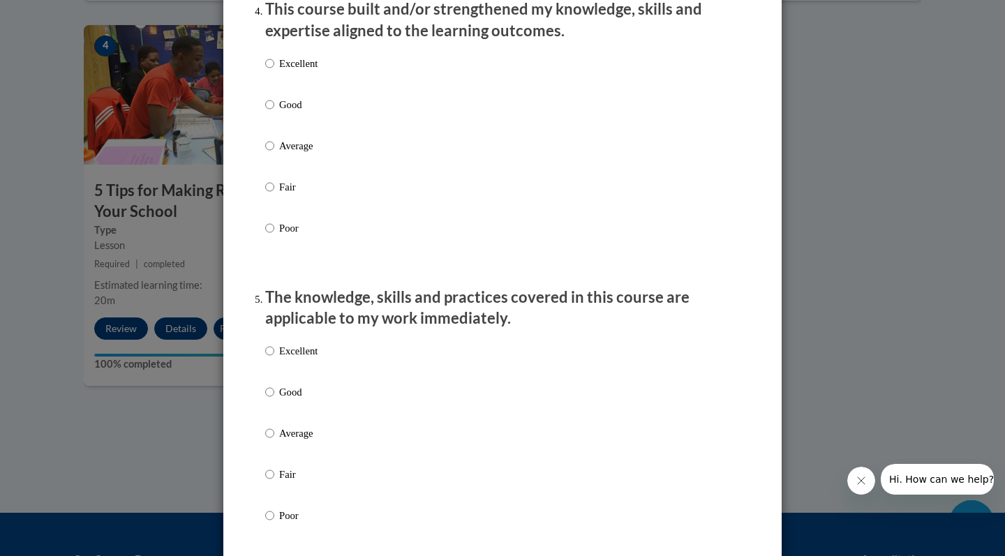
click at [309, 71] on p "Excellent" at bounding box center [298, 63] width 38 height 15
click at [274, 71] on input "Excellent" at bounding box center [269, 63] width 9 height 15
radio input "true"
click at [300, 359] on p "Excellent" at bounding box center [298, 350] width 38 height 15
click at [274, 359] on input "Excellent" at bounding box center [269, 350] width 9 height 15
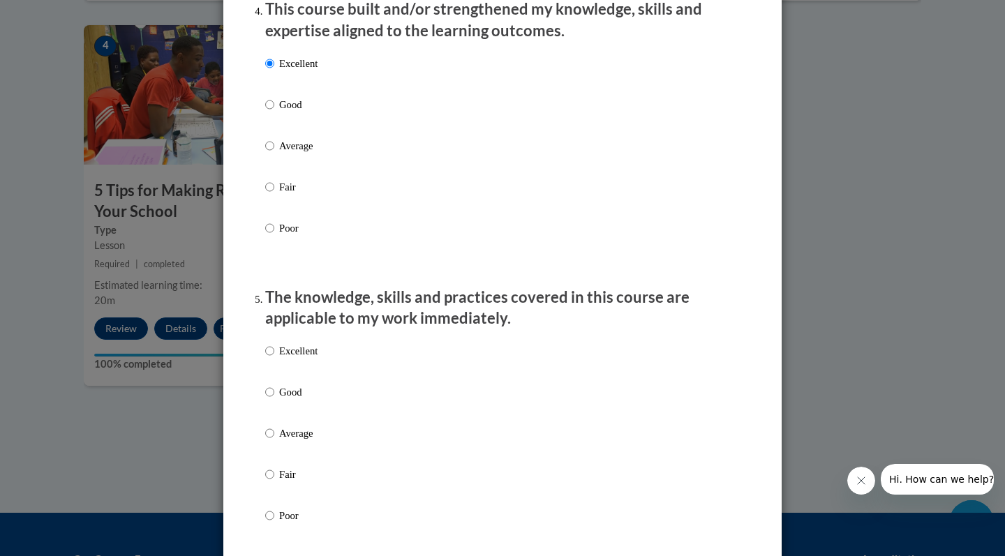
radio input "true"
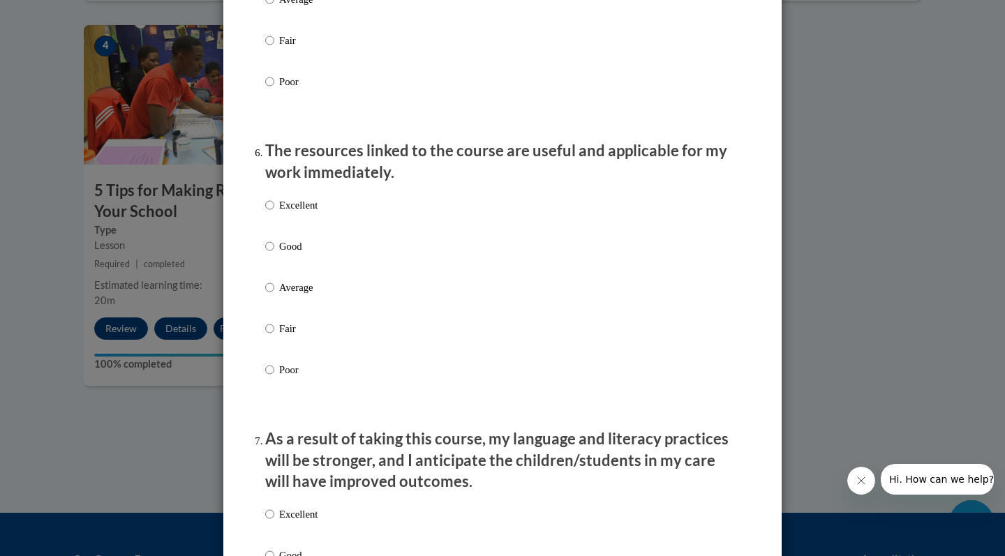
scroll to position [1450, 0]
click at [304, 209] on p "Excellent" at bounding box center [298, 205] width 38 height 15
click at [274, 209] on input "Excellent" at bounding box center [269, 205] width 9 height 15
radio input "true"
click at [299, 517] on p "Excellent" at bounding box center [298, 514] width 38 height 15
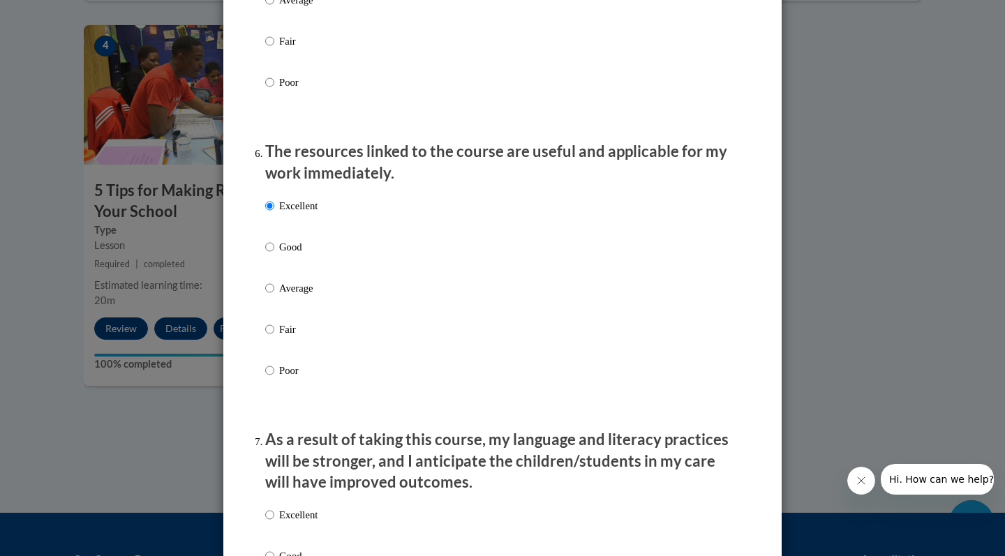
click at [274, 517] on input "Excellent" at bounding box center [269, 514] width 9 height 15
radio input "true"
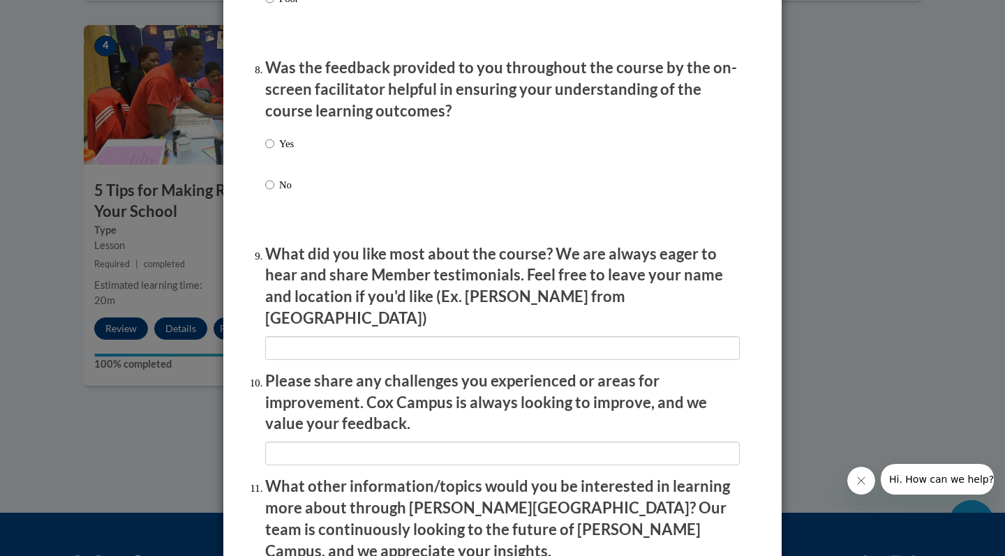
scroll to position [2164, 0]
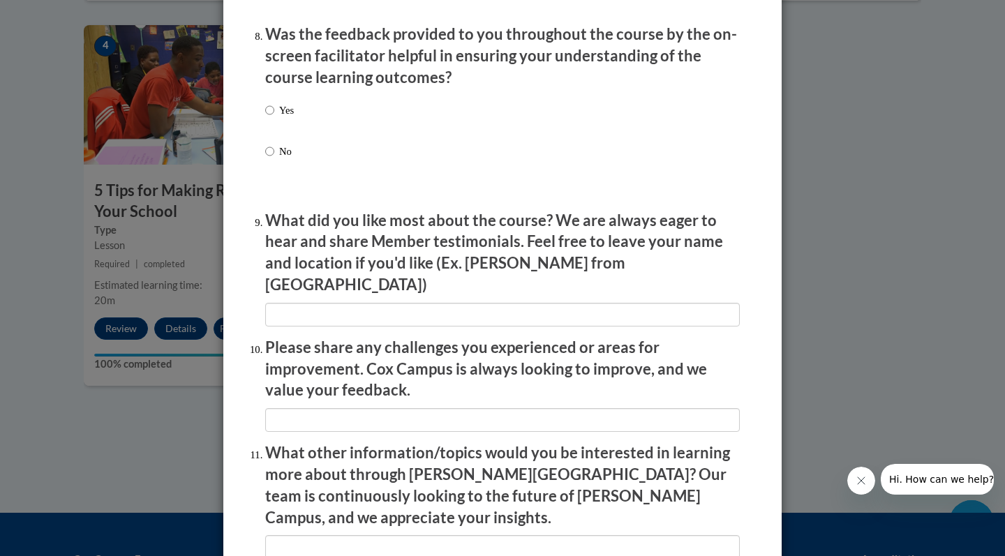
click at [290, 109] on p "Yes" at bounding box center [286, 110] width 15 height 15
click at [274, 109] on input "Yes" at bounding box center [269, 110] width 9 height 15
radio input "true"
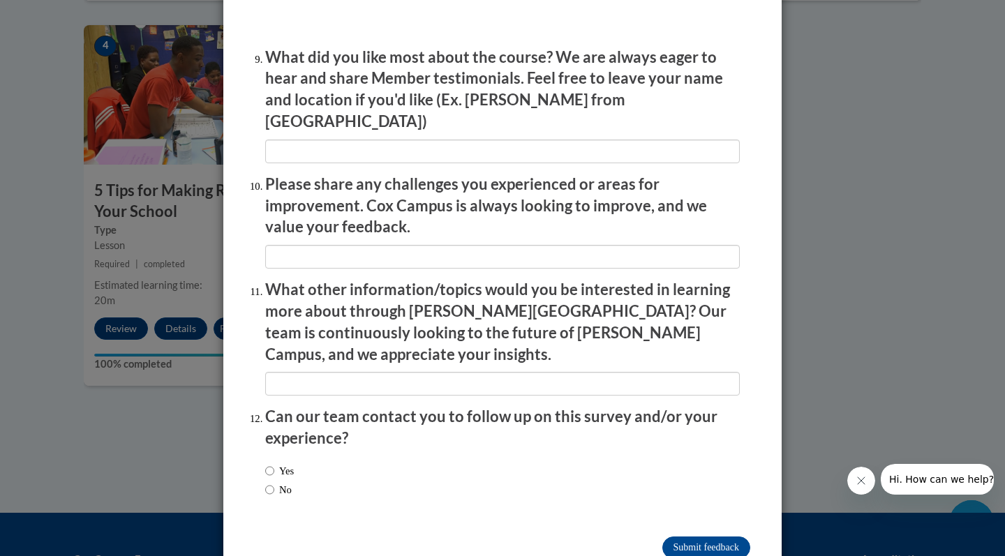
scroll to position [2327, 0]
click at [693, 537] on input "Submit feedback" at bounding box center [706, 548] width 88 height 22
